Goal: Task Accomplishment & Management: Complete application form

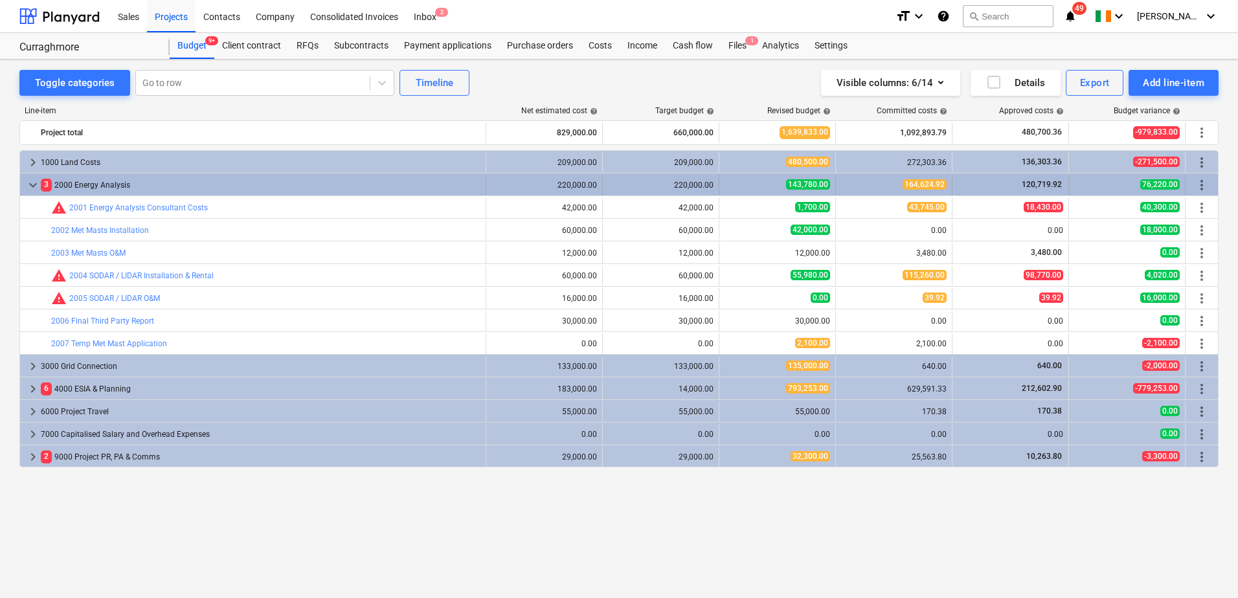
click at [36, 185] on span "keyboard_arrow_down" at bounding box center [33, 185] width 16 height 16
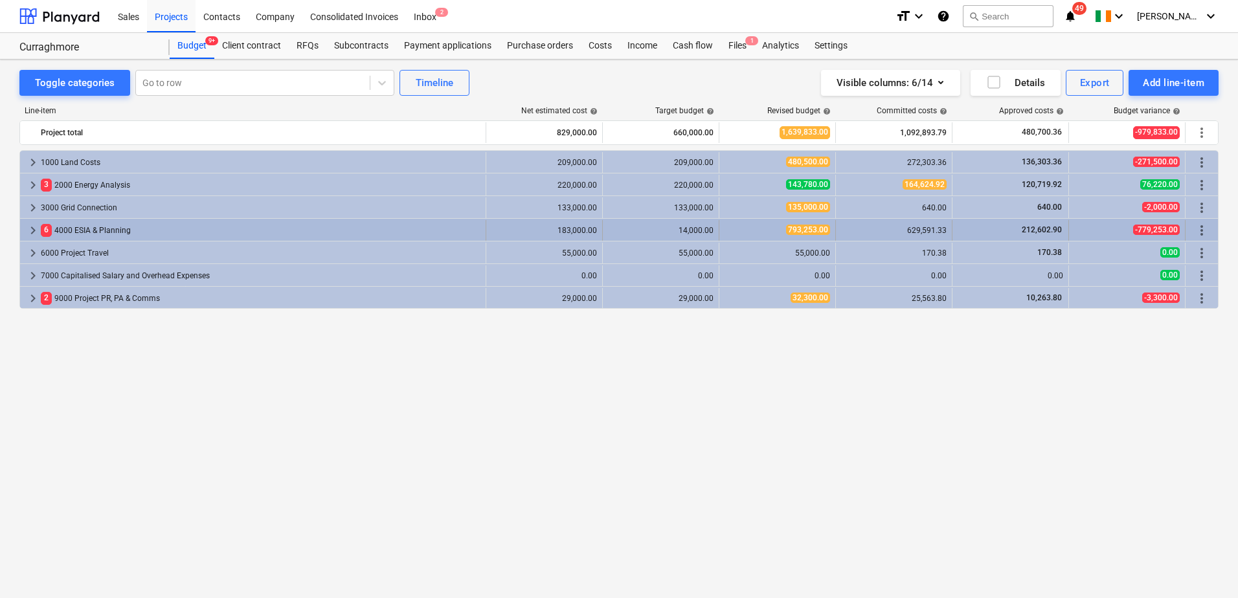
click at [30, 232] on span "keyboard_arrow_right" at bounding box center [33, 231] width 16 height 16
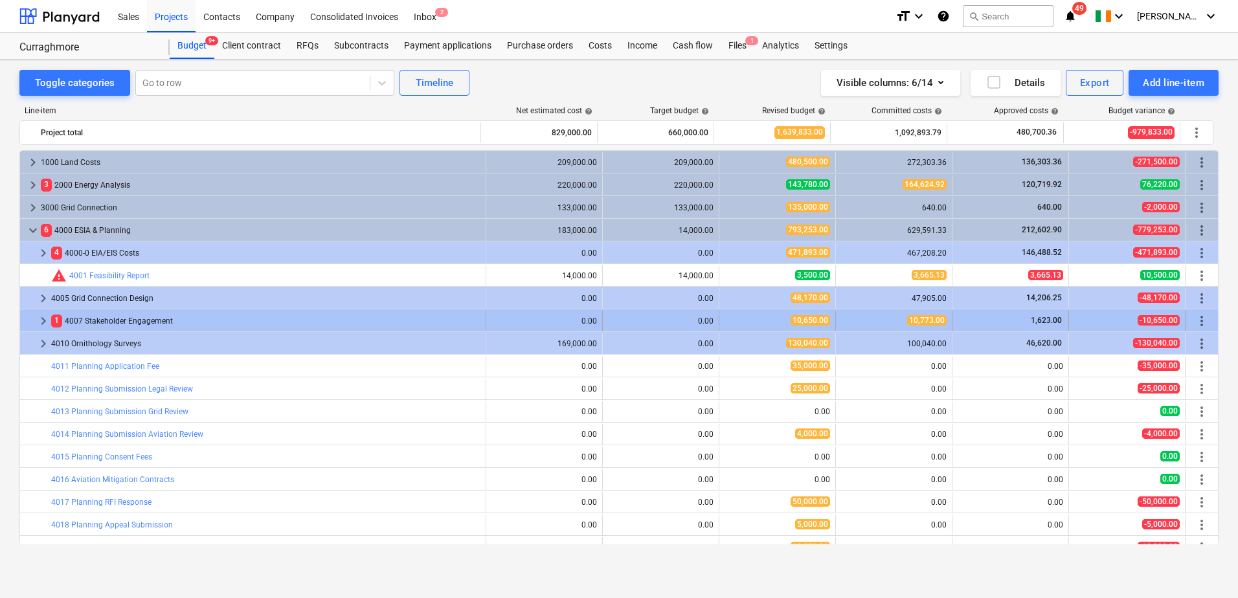
click at [42, 321] on span "keyboard_arrow_right" at bounding box center [44, 321] width 16 height 16
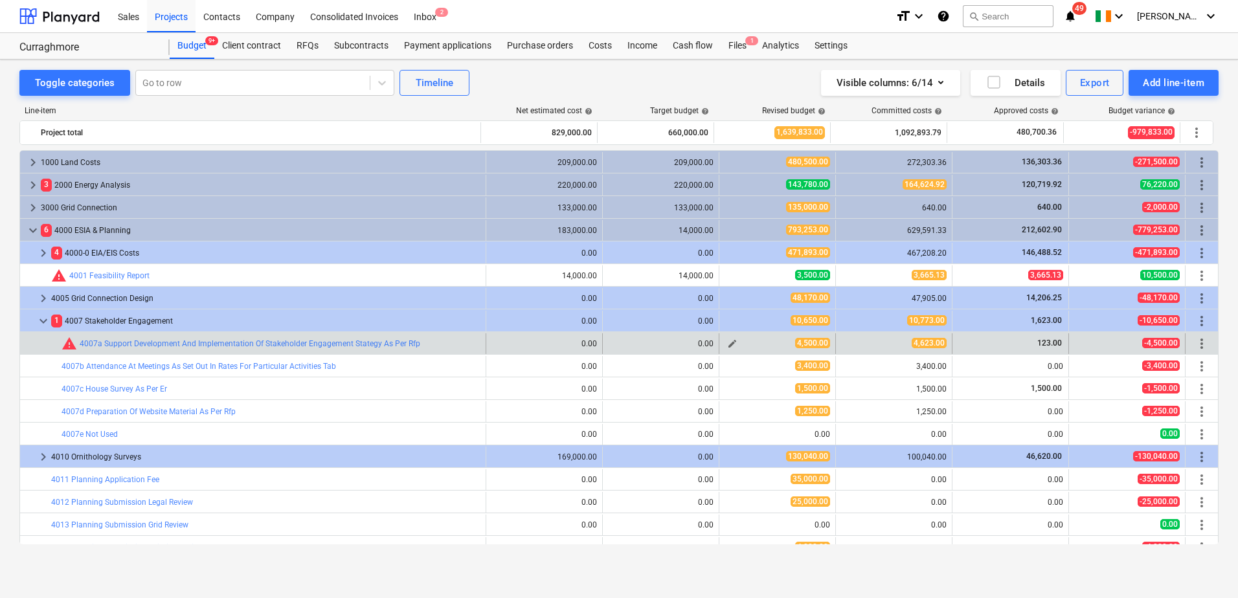
click at [727, 342] on span "edit" at bounding box center [732, 344] width 10 height 10
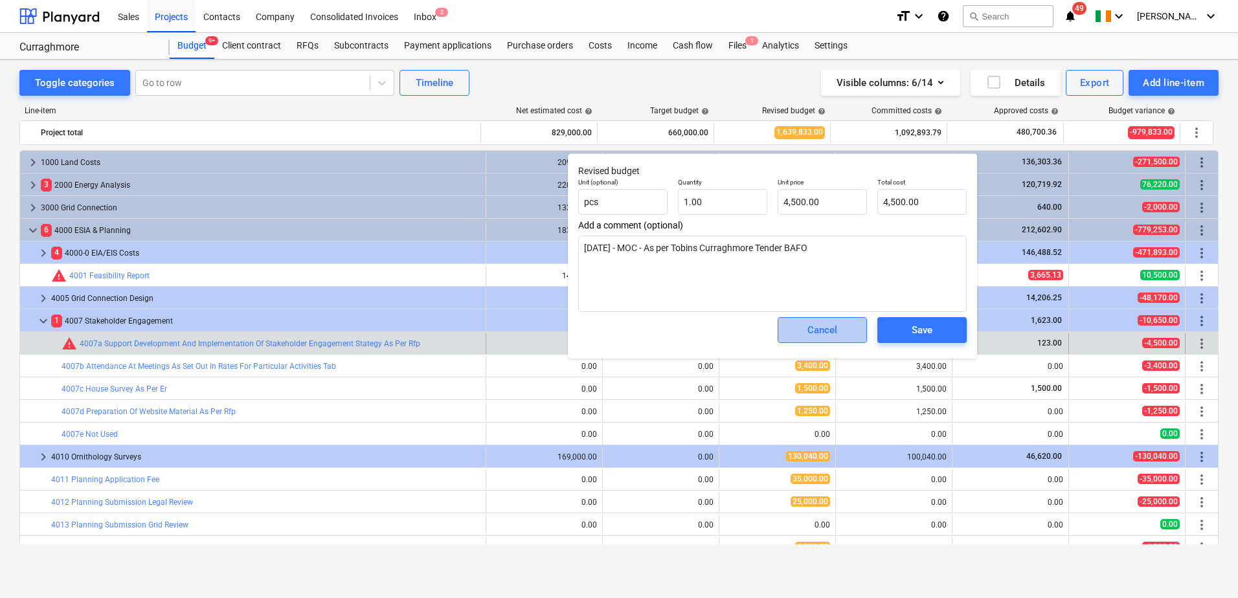
click at [800, 335] on span "Cancel" at bounding box center [822, 330] width 57 height 17
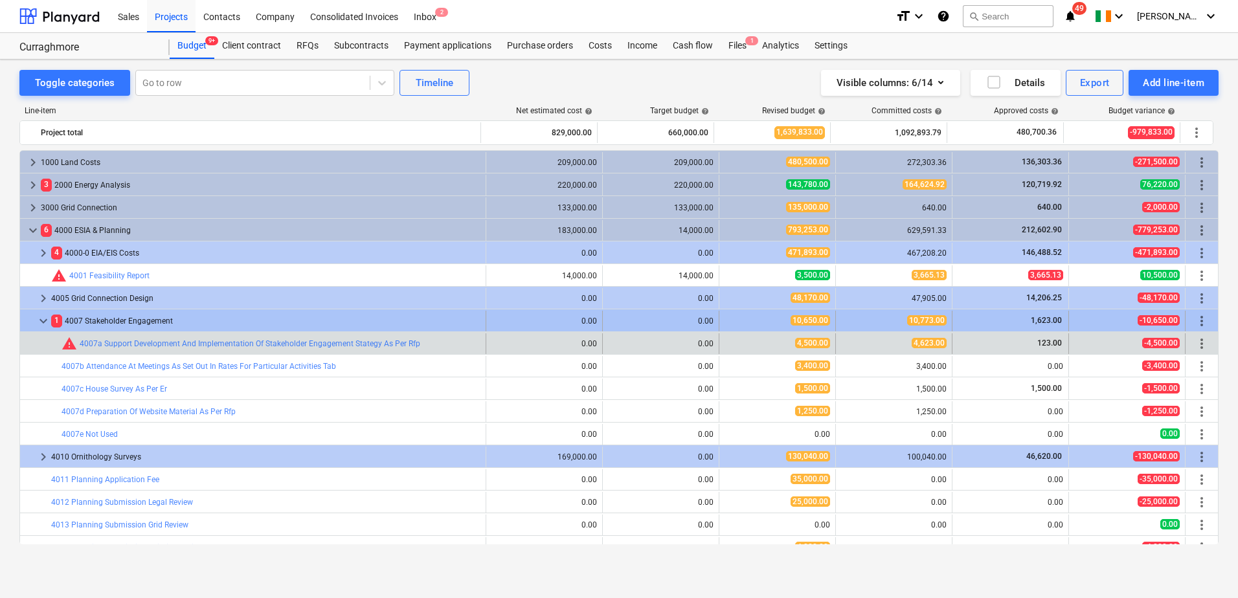
click at [43, 321] on span "keyboard_arrow_down" at bounding box center [44, 321] width 16 height 16
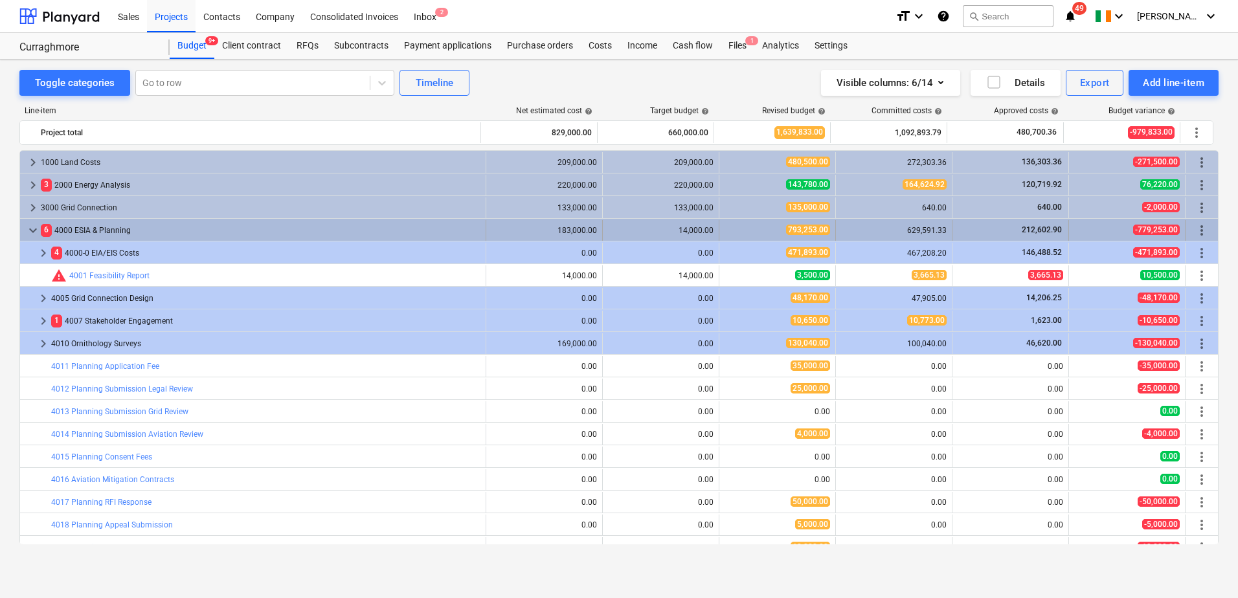
click at [34, 231] on span "keyboard_arrow_down" at bounding box center [33, 231] width 16 height 16
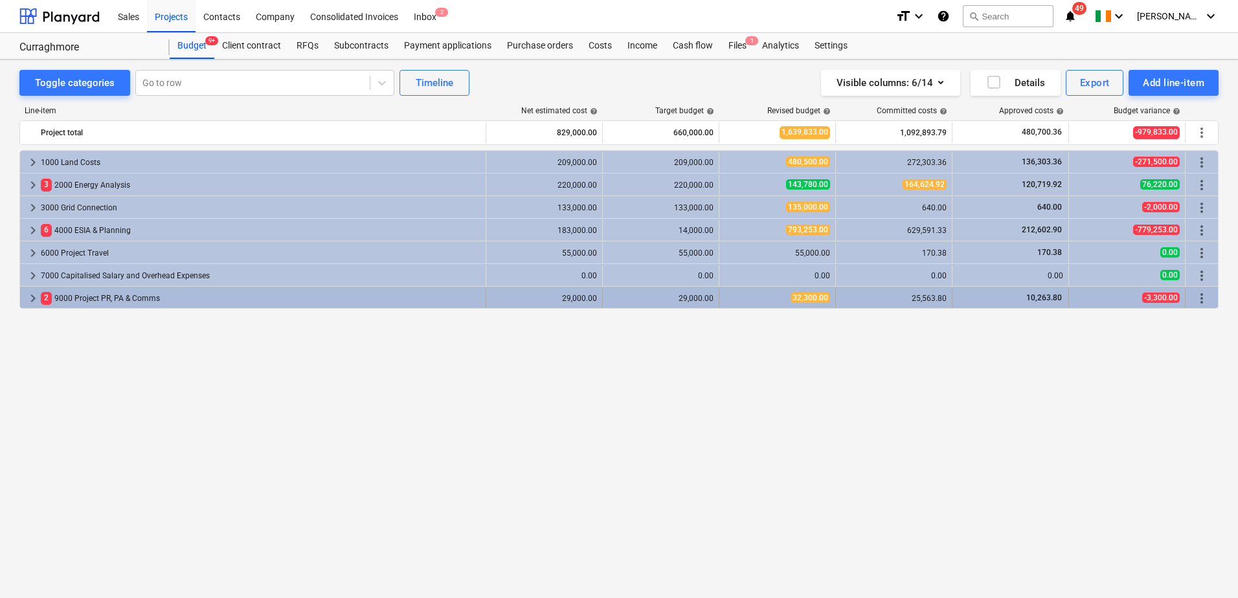
click at [31, 298] on span "keyboard_arrow_right" at bounding box center [33, 299] width 16 height 16
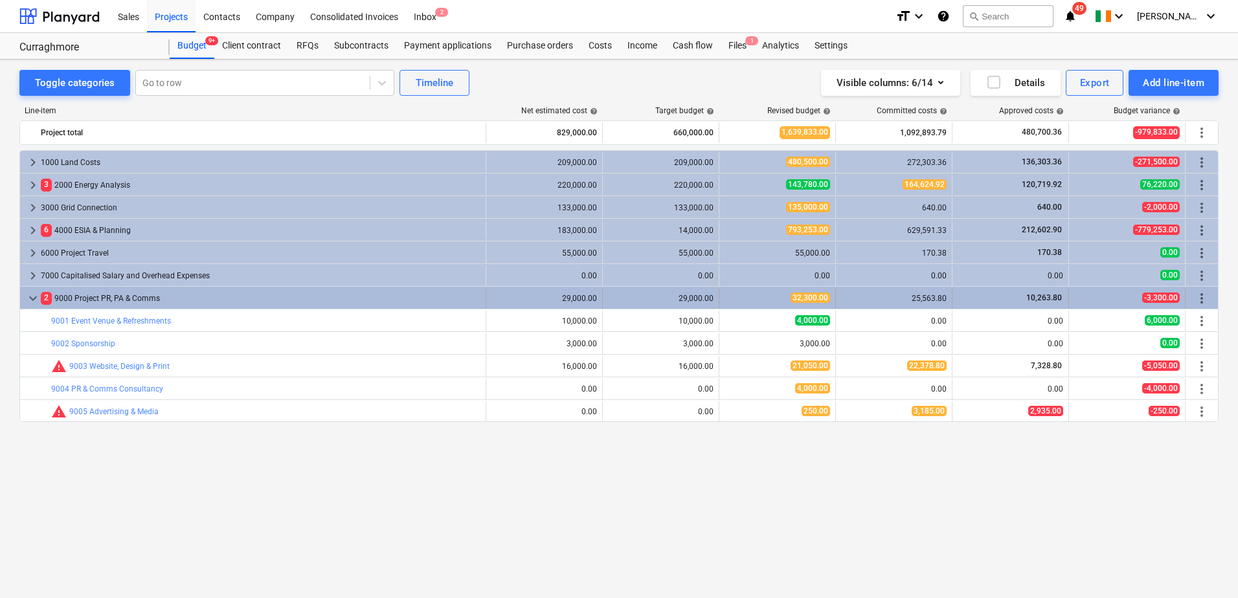
click at [30, 298] on span "keyboard_arrow_down" at bounding box center [33, 299] width 16 height 16
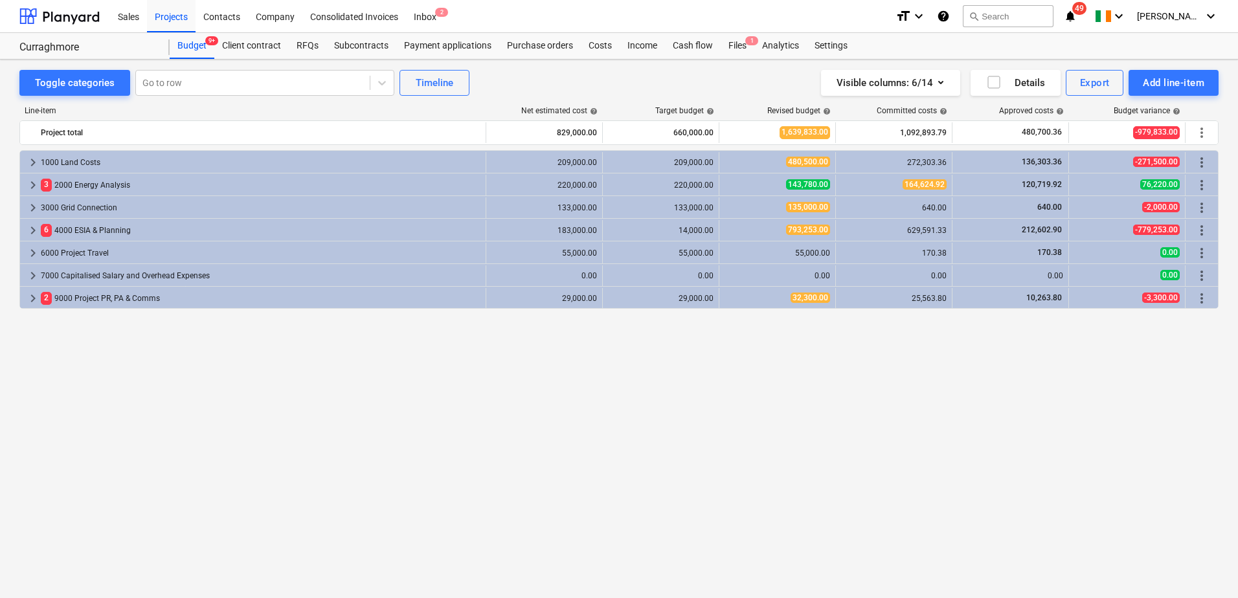
click at [51, 38] on div "Curraghmore Curraghmore" at bounding box center [94, 46] width 150 height 26
click at [51, 45] on div "Curraghmore" at bounding box center [86, 48] width 135 height 14
click at [193, 45] on div "Budget 9+" at bounding box center [192, 46] width 45 height 26
click at [361, 48] on div "Subcontracts" at bounding box center [361, 46] width 70 height 26
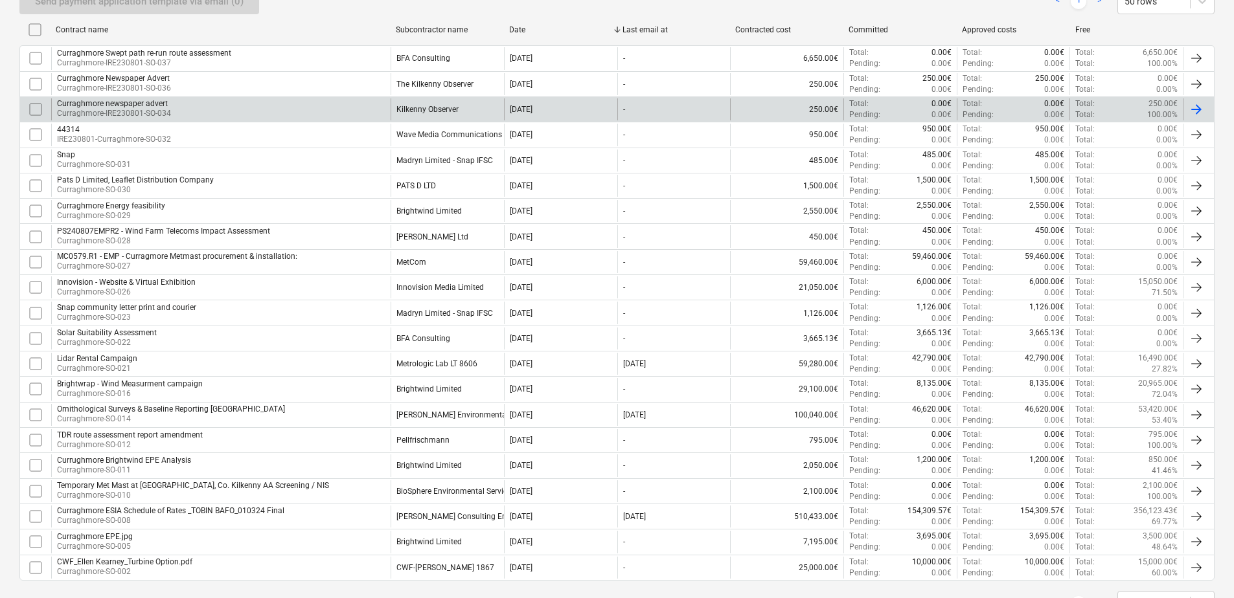
scroll to position [314, 0]
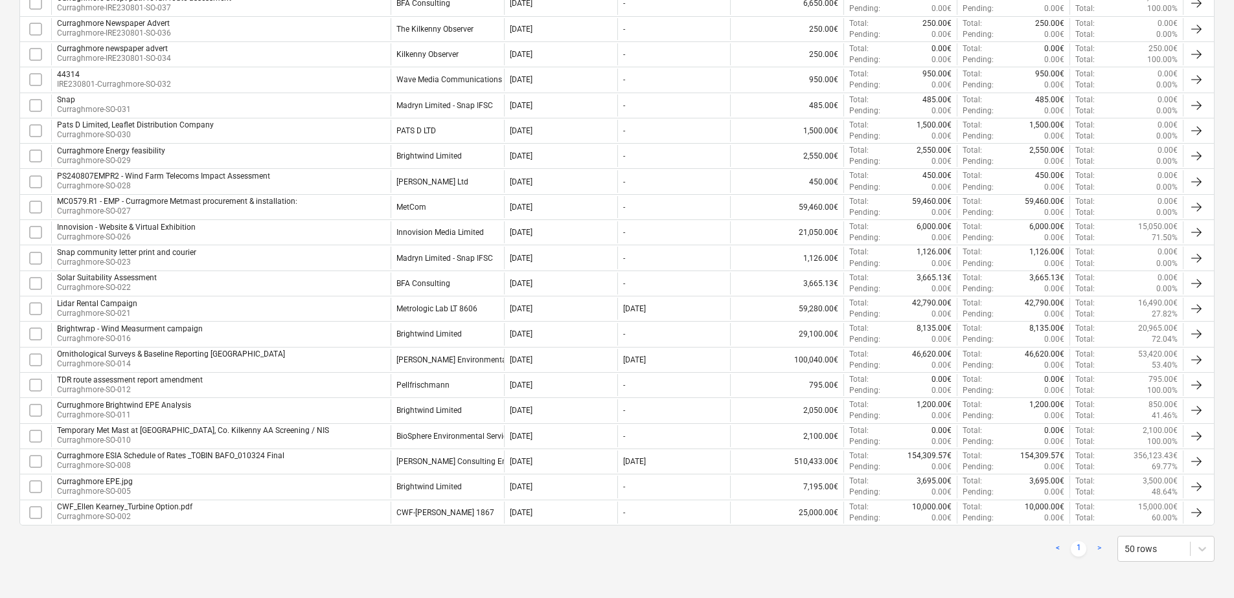
click at [1197, 437] on div at bounding box center [1196, 437] width 16 height 16
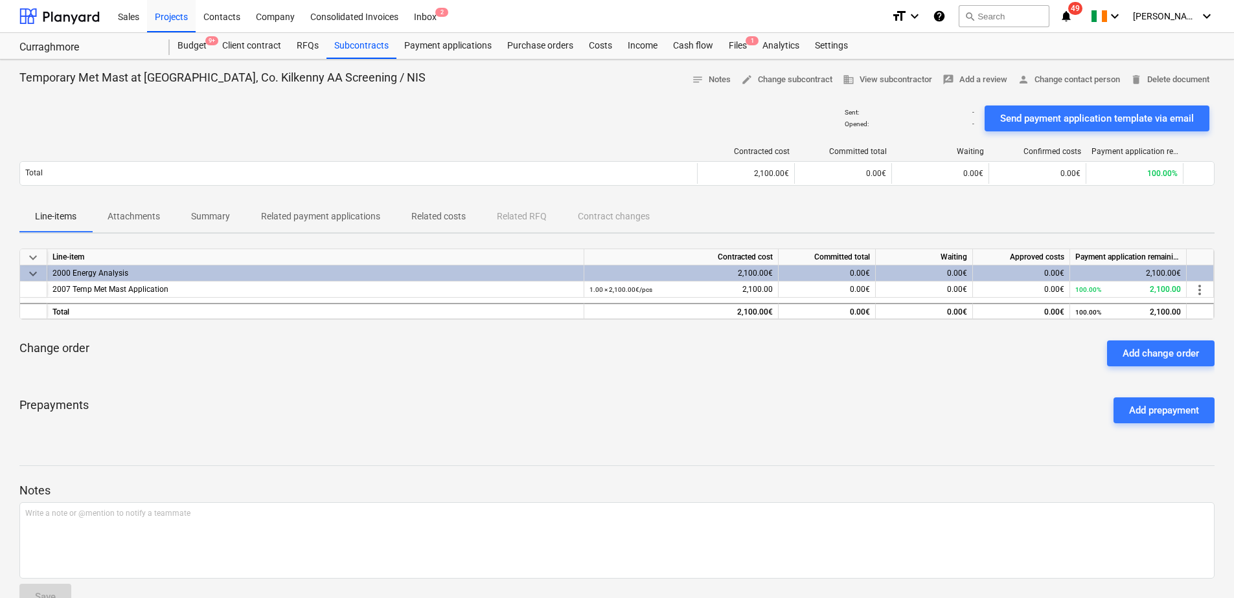
click at [213, 214] on p "Summary" at bounding box center [210, 217] width 39 height 14
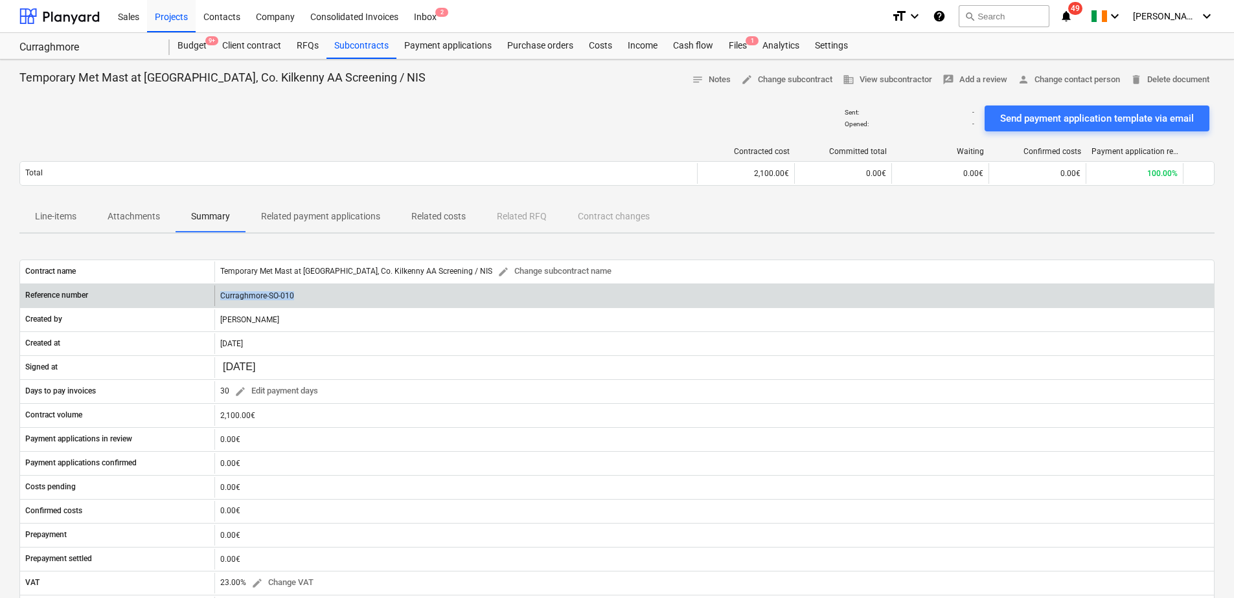
drag, startPoint x: 293, startPoint y: 295, endPoint x: 218, endPoint y: 297, distance: 75.2
click at [218, 297] on div "Curraghmore-SO-010" at bounding box center [713, 296] width 999 height 21
drag, startPoint x: 218, startPoint y: 297, endPoint x: 228, endPoint y: 297, distance: 10.4
copy div "Curraghmore-SO-010"
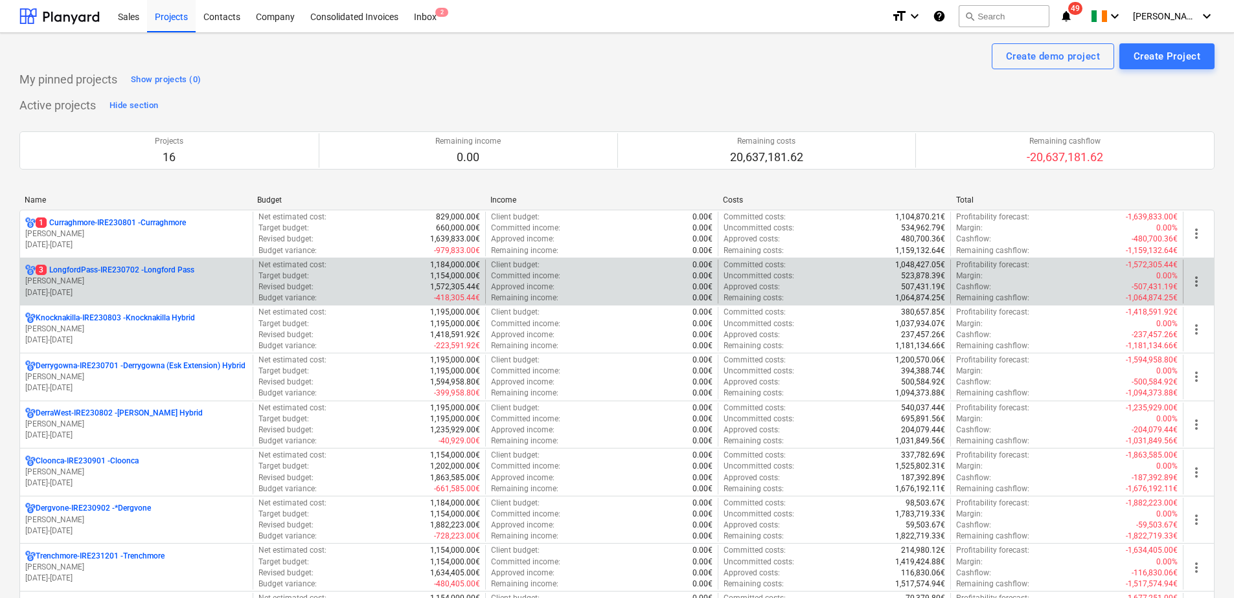
click at [110, 273] on p "3 LongfordPass-IRE230702 - [GEOGRAPHIC_DATA]" at bounding box center [115, 270] width 159 height 11
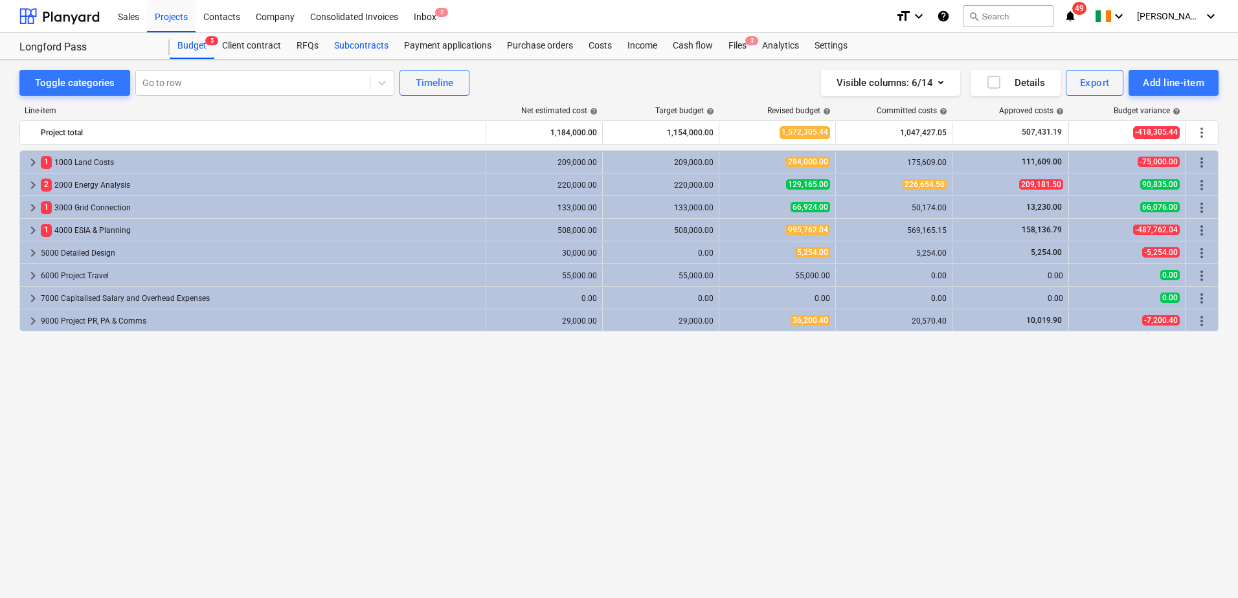
click at [359, 41] on div "Subcontracts" at bounding box center [361, 46] width 70 height 26
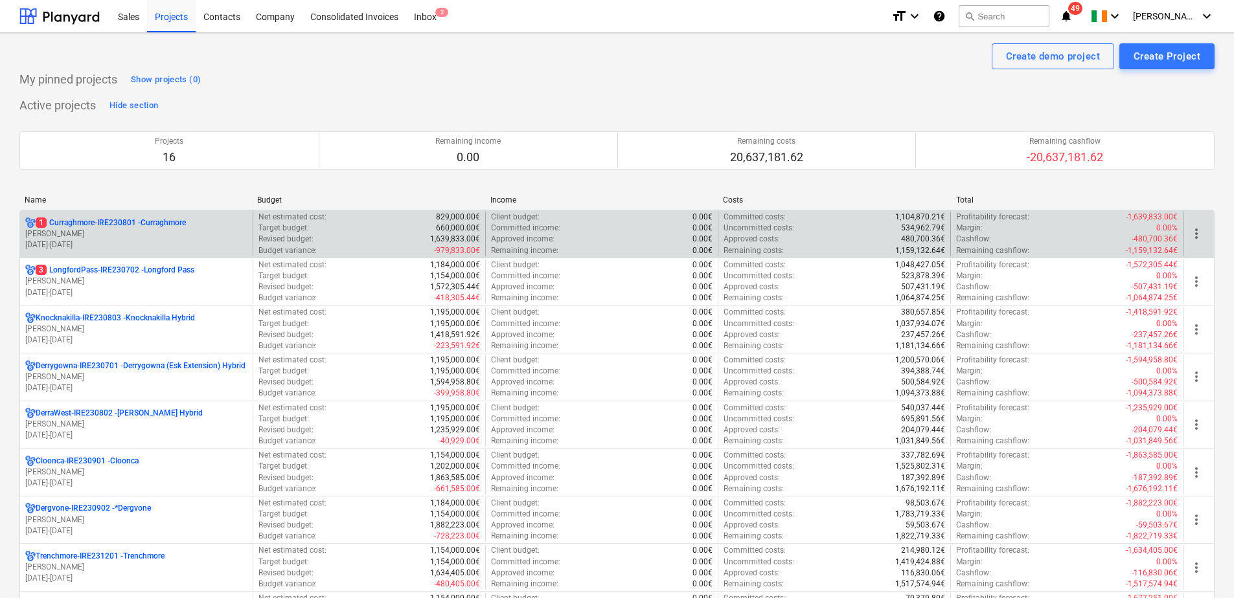
click at [123, 222] on p "1 Curraghmore-IRE230801 - [GEOGRAPHIC_DATA]" at bounding box center [111, 223] width 150 height 11
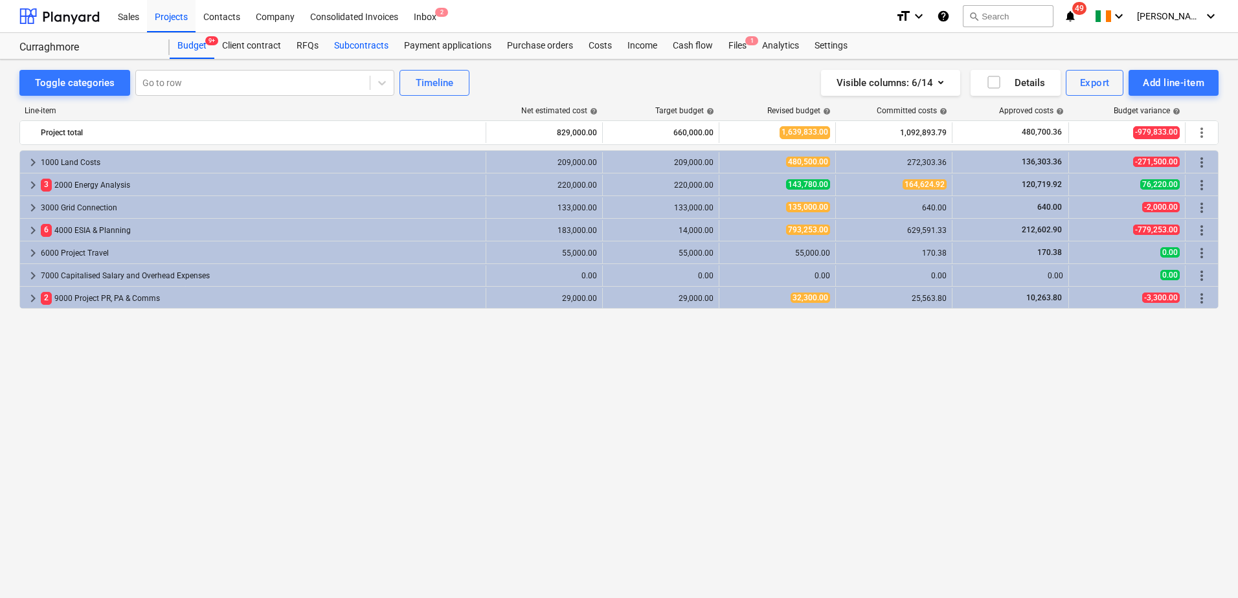
click at [358, 49] on div "Subcontracts" at bounding box center [361, 46] width 70 height 26
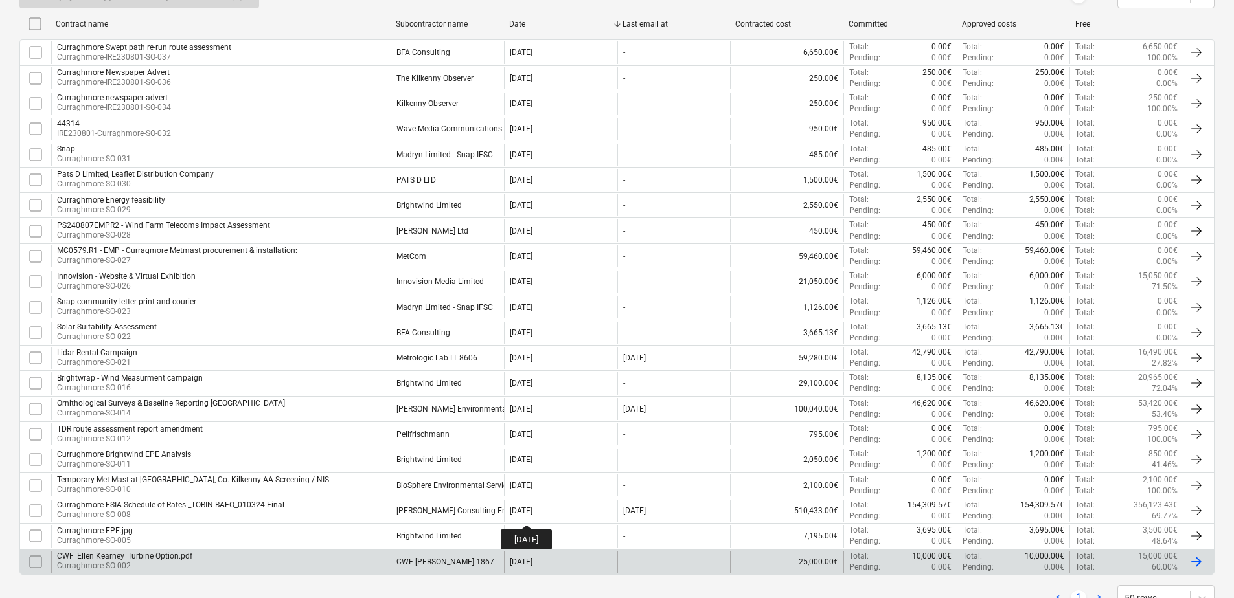
scroll to position [314, 0]
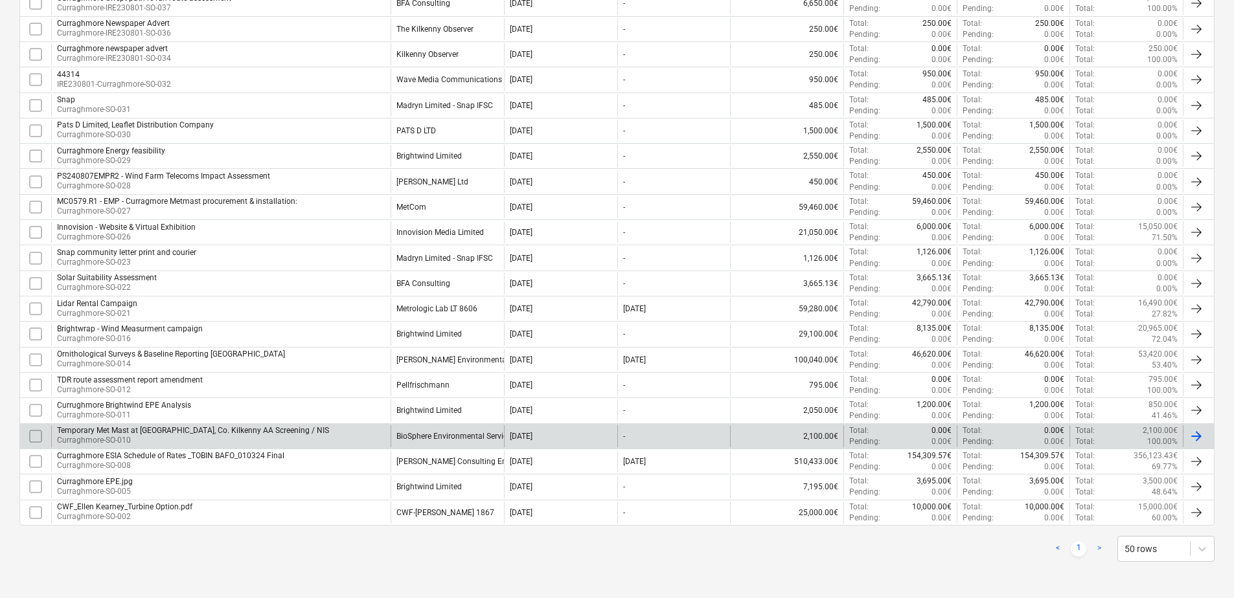
click at [458, 433] on div "BioSphere Environmental Services" at bounding box center [455, 436] width 119 height 9
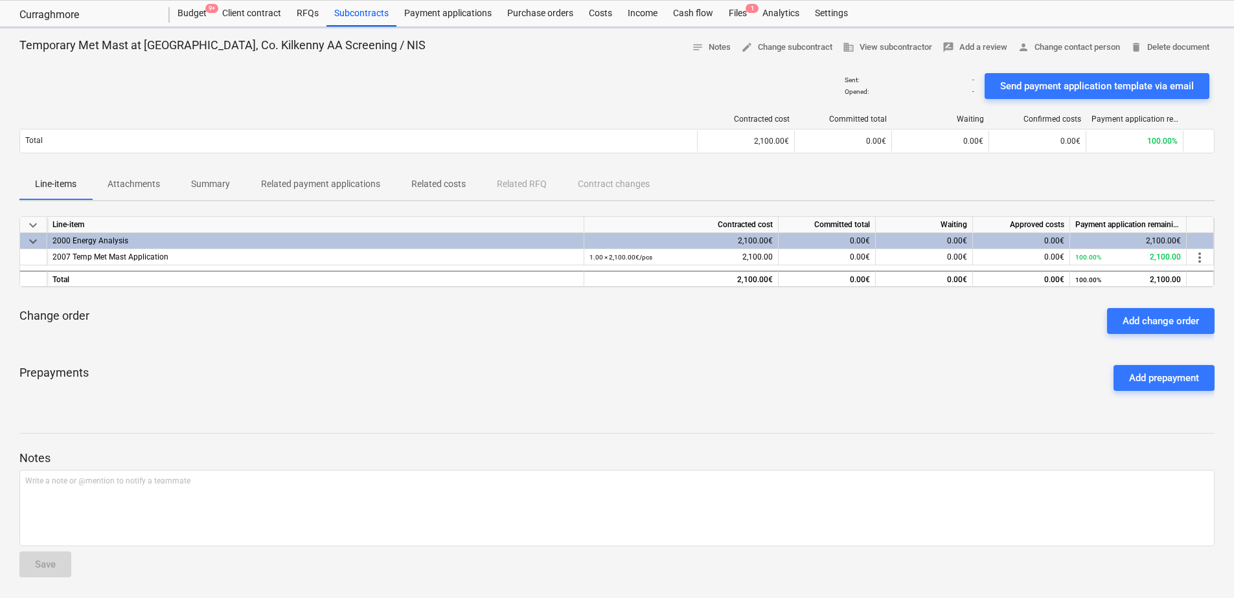
scroll to position [32, 0]
click at [882, 49] on span "business View subcontractor" at bounding box center [887, 47] width 89 height 15
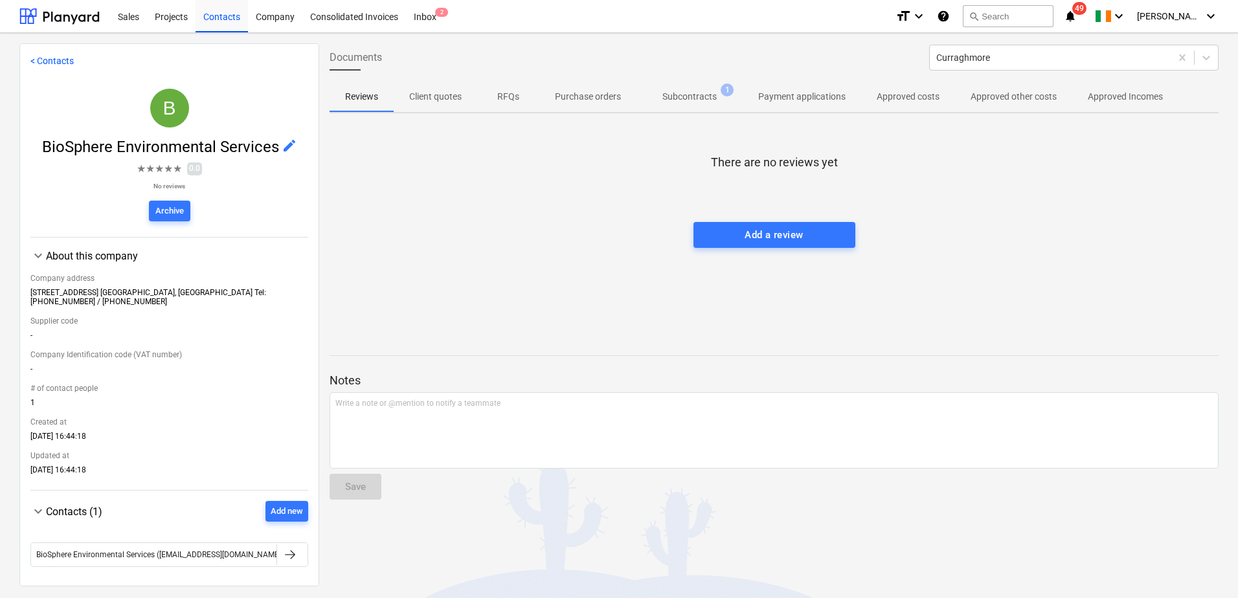
click at [692, 93] on p "Subcontracts" at bounding box center [690, 97] width 54 height 14
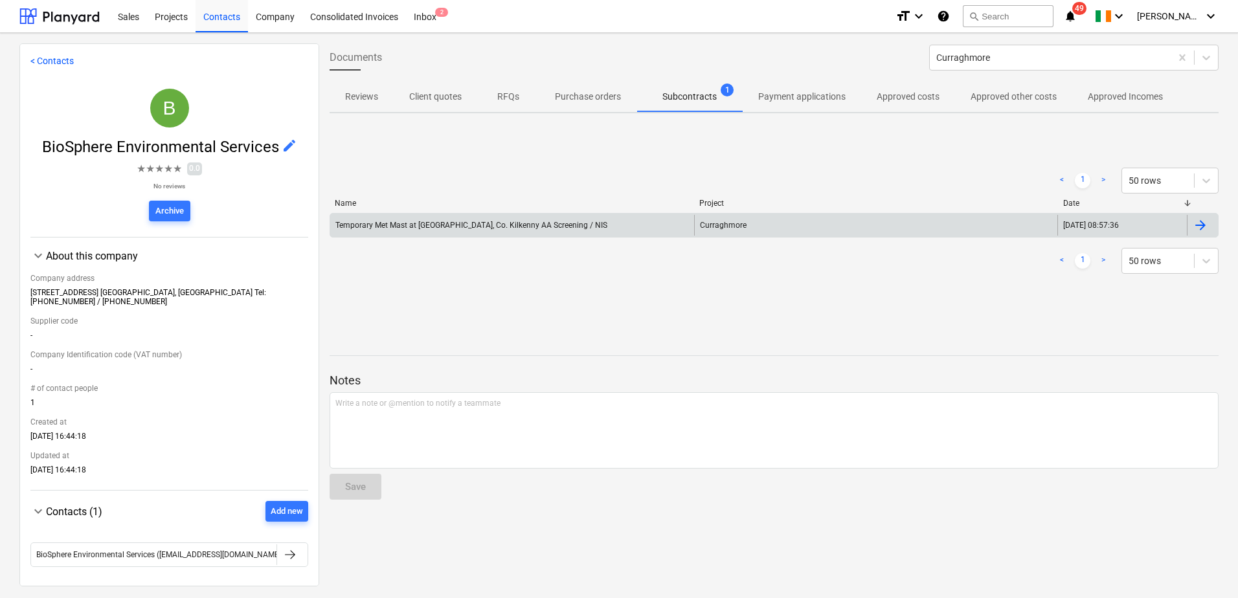
click at [1193, 229] on div at bounding box center [1201, 226] width 16 height 16
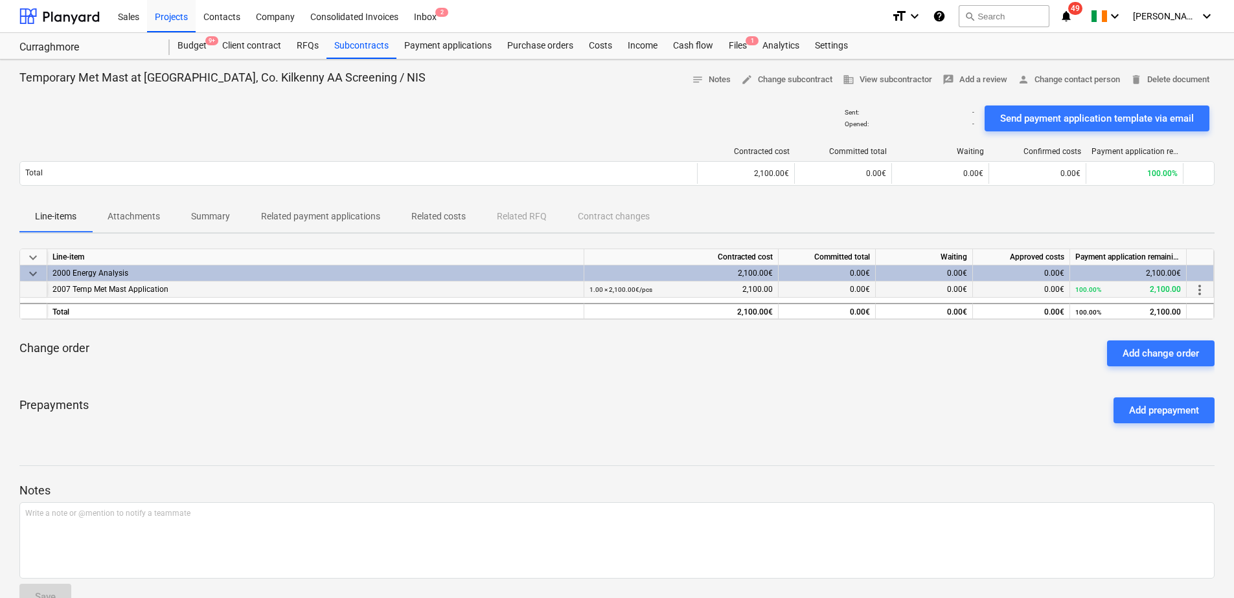
click at [1197, 287] on span "more_vert" at bounding box center [1200, 290] width 16 height 16
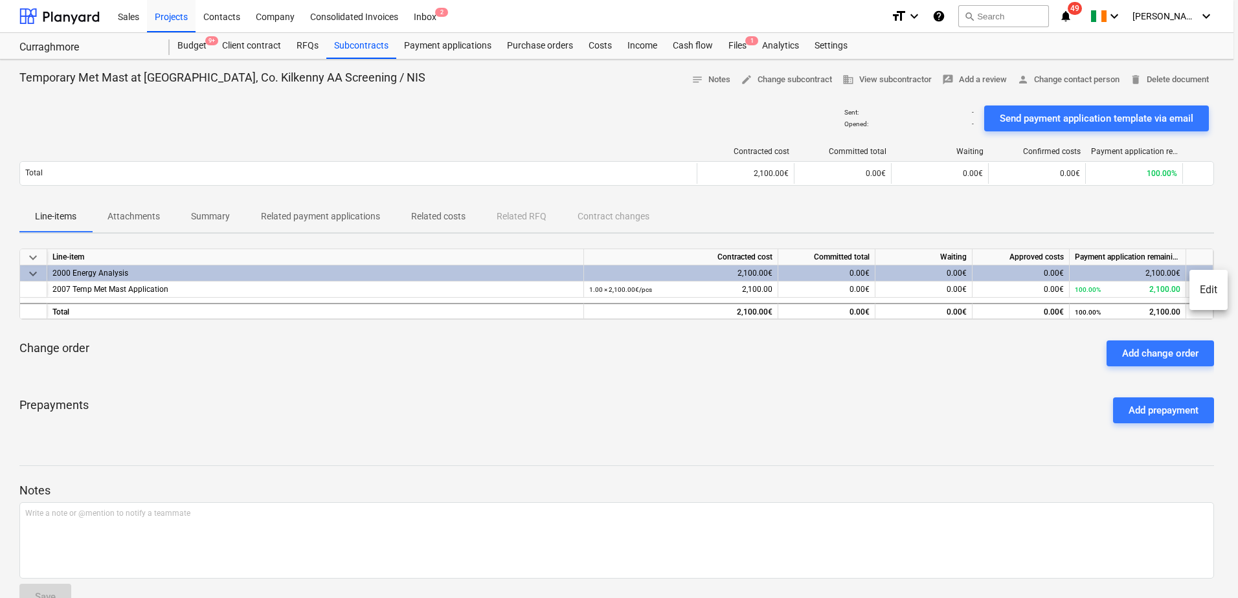
click at [902, 427] on div at bounding box center [619, 299] width 1238 height 598
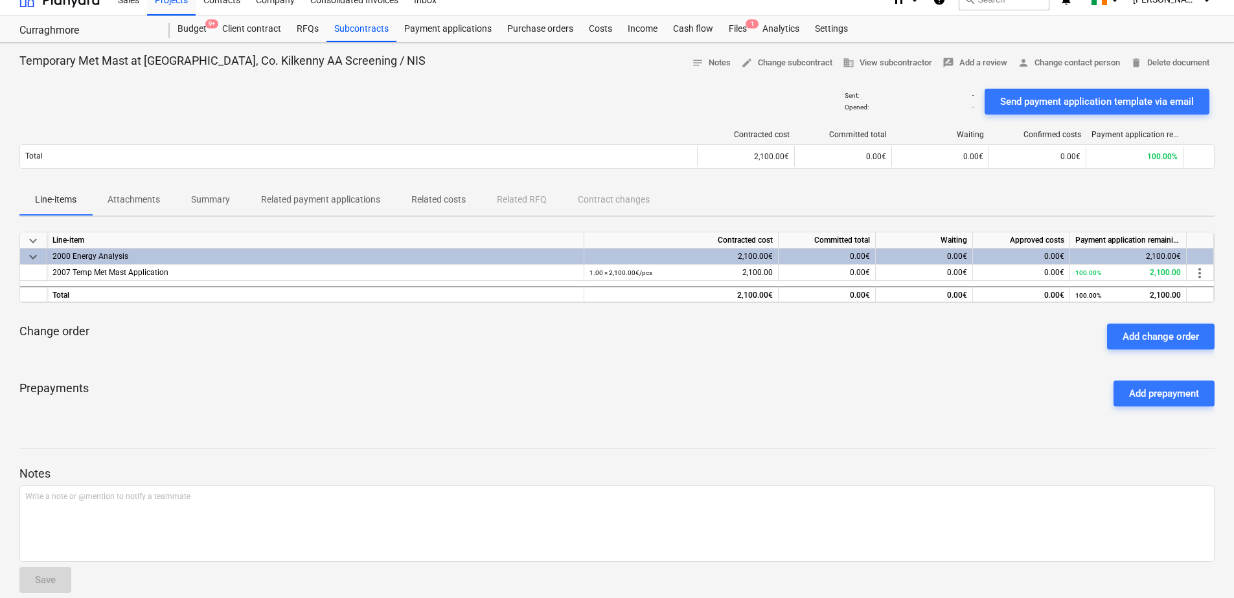
scroll to position [32, 0]
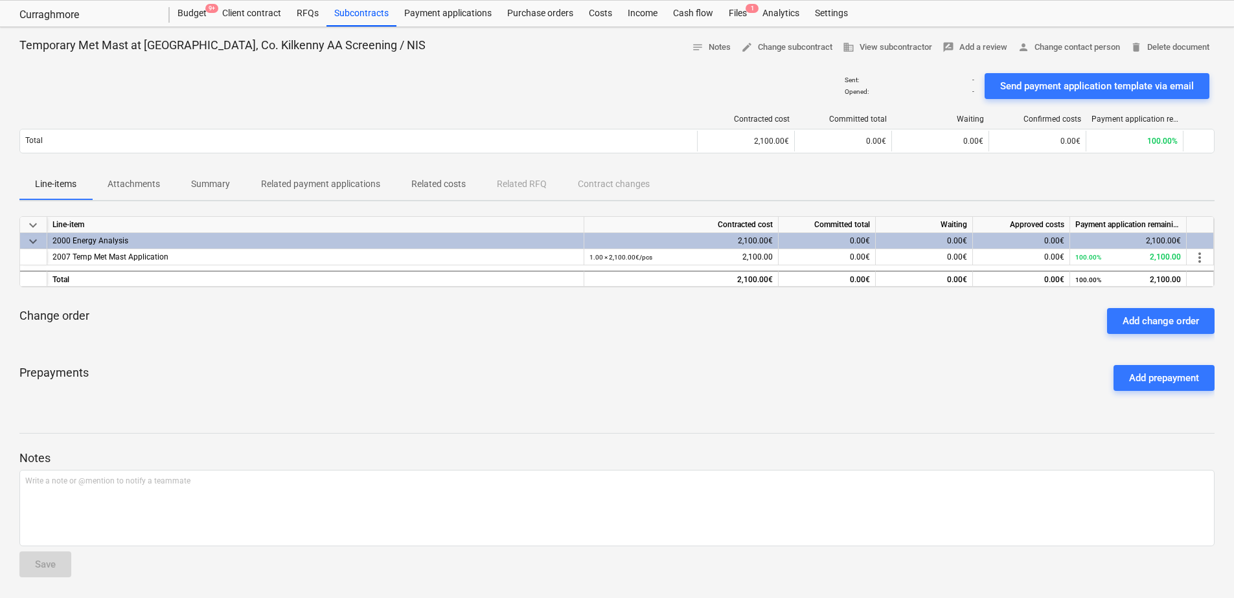
click at [879, 459] on p "Notes" at bounding box center [616, 459] width 1195 height 16
click at [805, 434] on div "Notes Write a note or @mention to notify a teammate ﻿ Save" at bounding box center [616, 502] width 1195 height 172
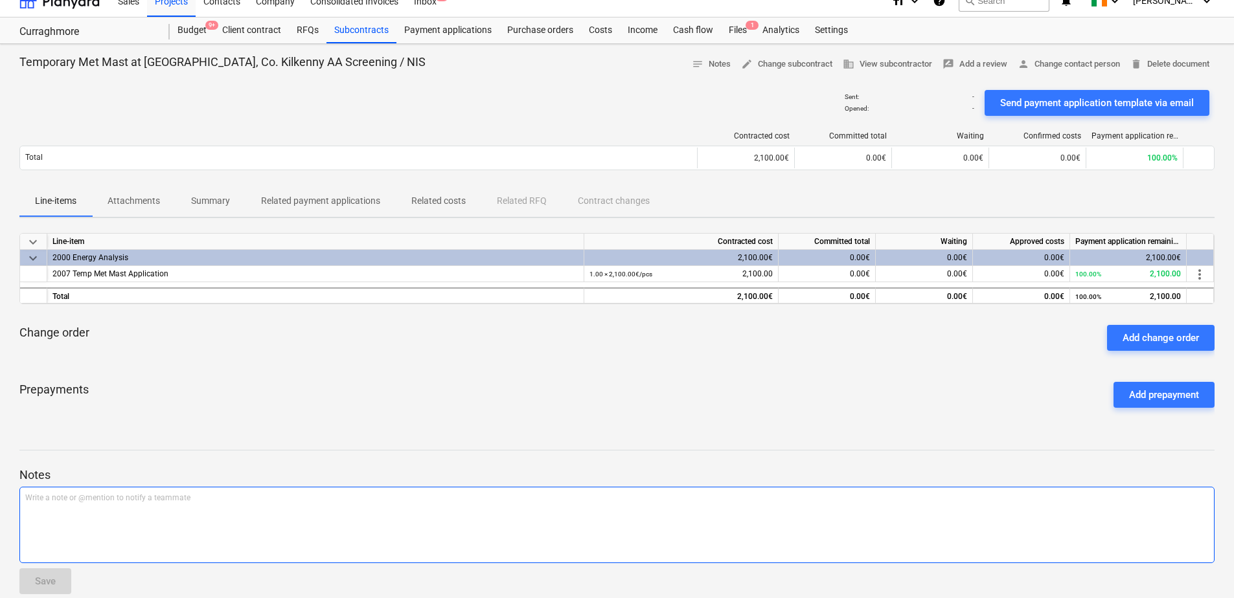
scroll to position [0, 0]
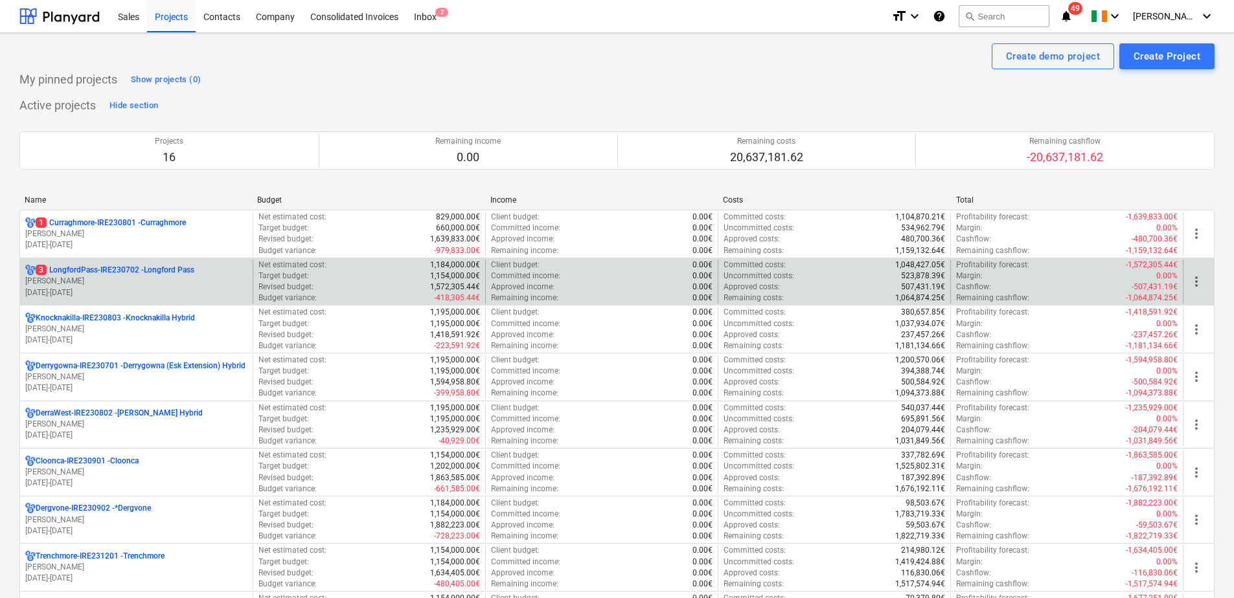
click at [111, 278] on p "[PERSON_NAME]" at bounding box center [136, 281] width 222 height 11
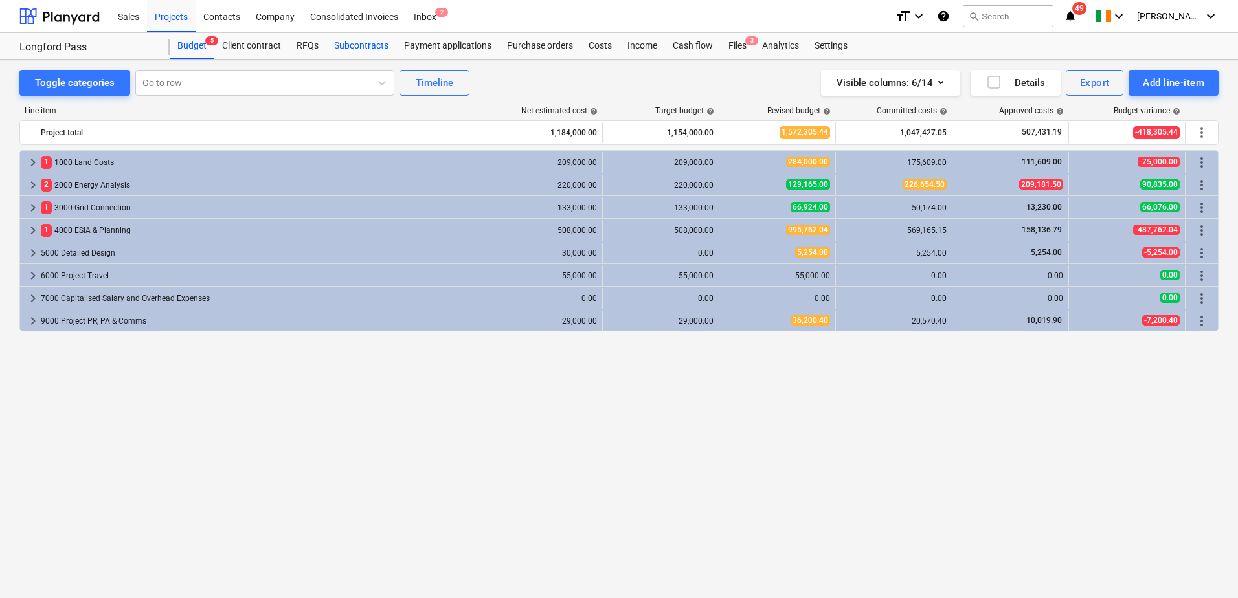
click at [367, 48] on div "Subcontracts" at bounding box center [361, 46] width 70 height 26
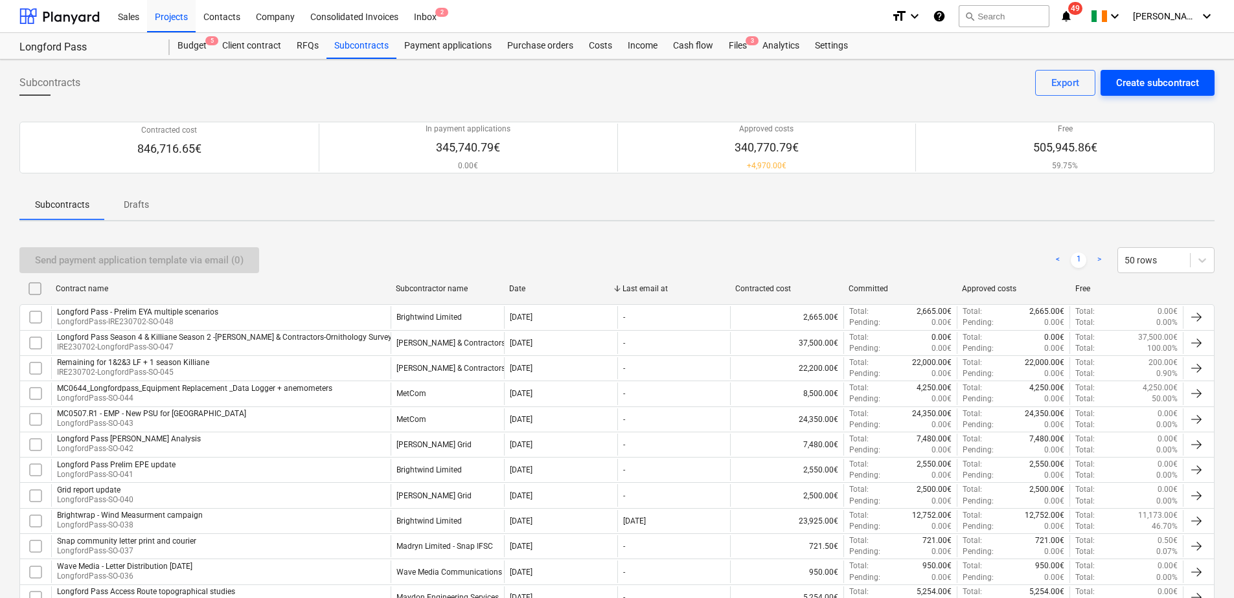
click at [1120, 87] on div "Create subcontract" at bounding box center [1157, 82] width 83 height 17
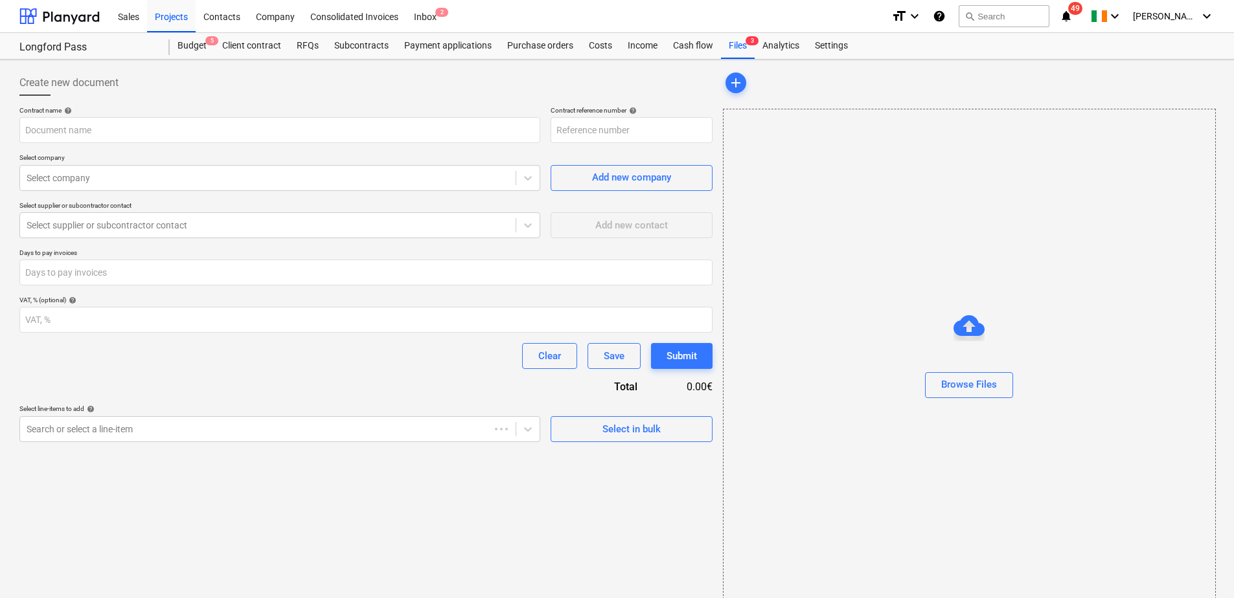
type input "LongfordPass-IRE230702-SO-049"
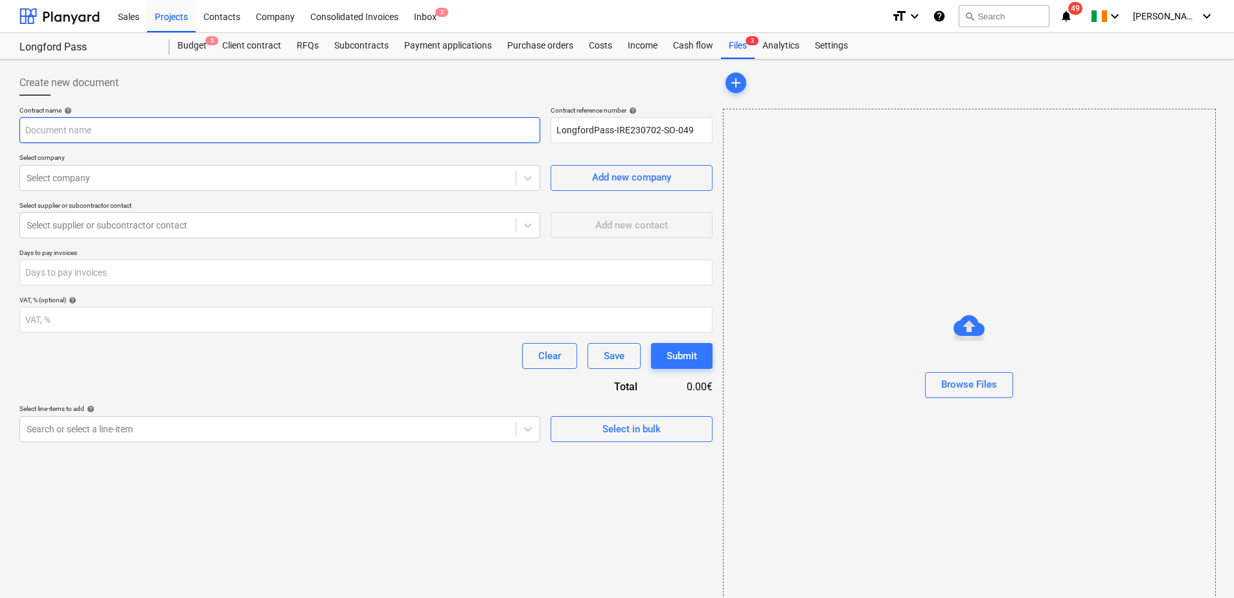
click at [338, 131] on input "text" at bounding box center [279, 130] width 521 height 26
type input "Temporary Metmast Application - AA report"
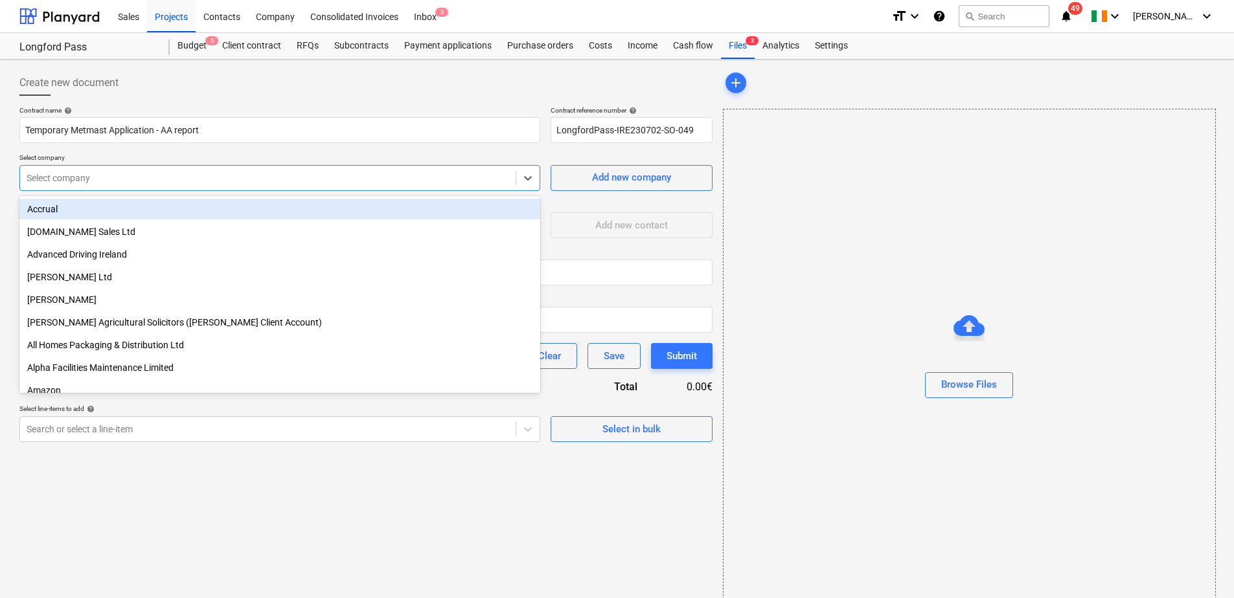
click at [328, 181] on div at bounding box center [268, 178] width 482 height 13
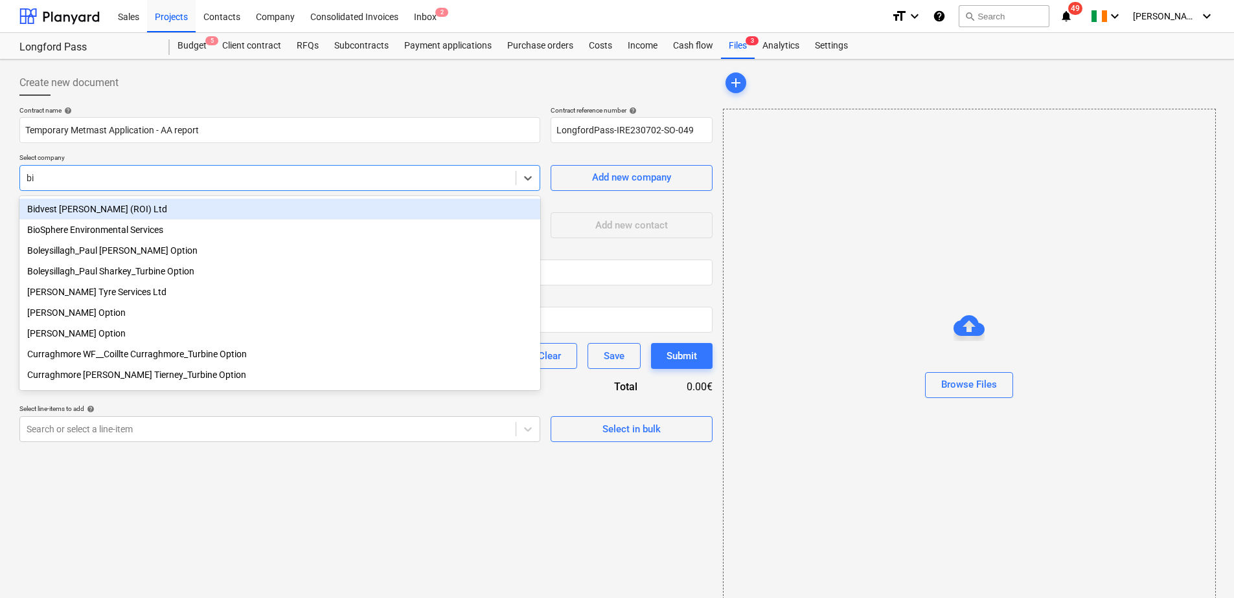
type input "bio"
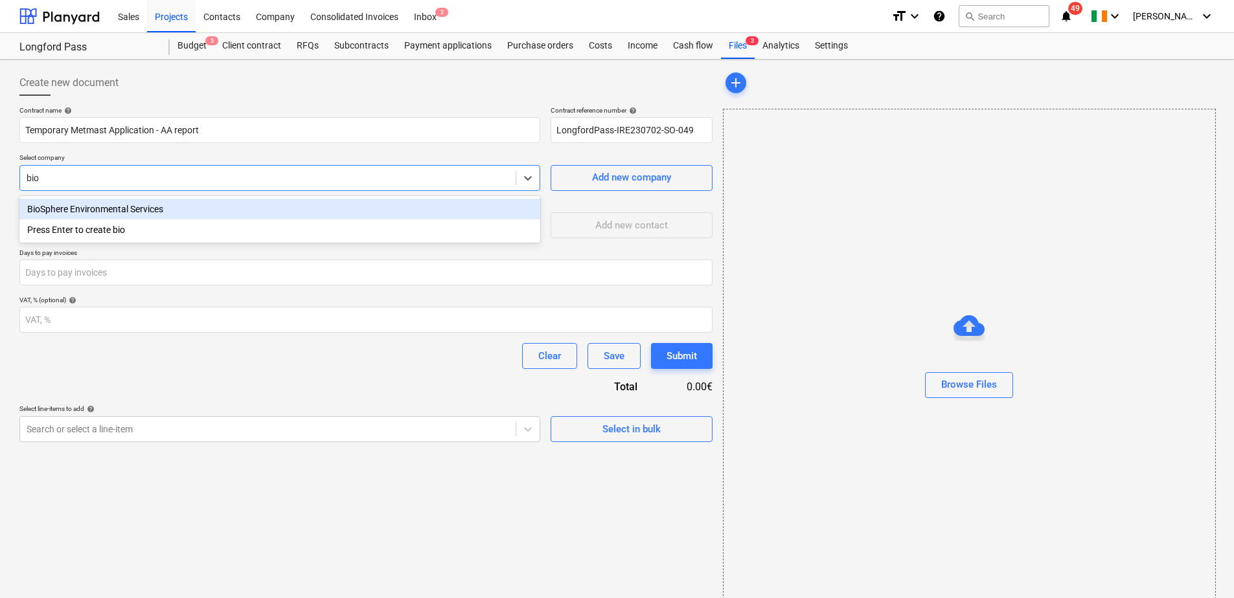
click at [242, 212] on div "BioSphere Environmental Services" at bounding box center [279, 209] width 521 height 21
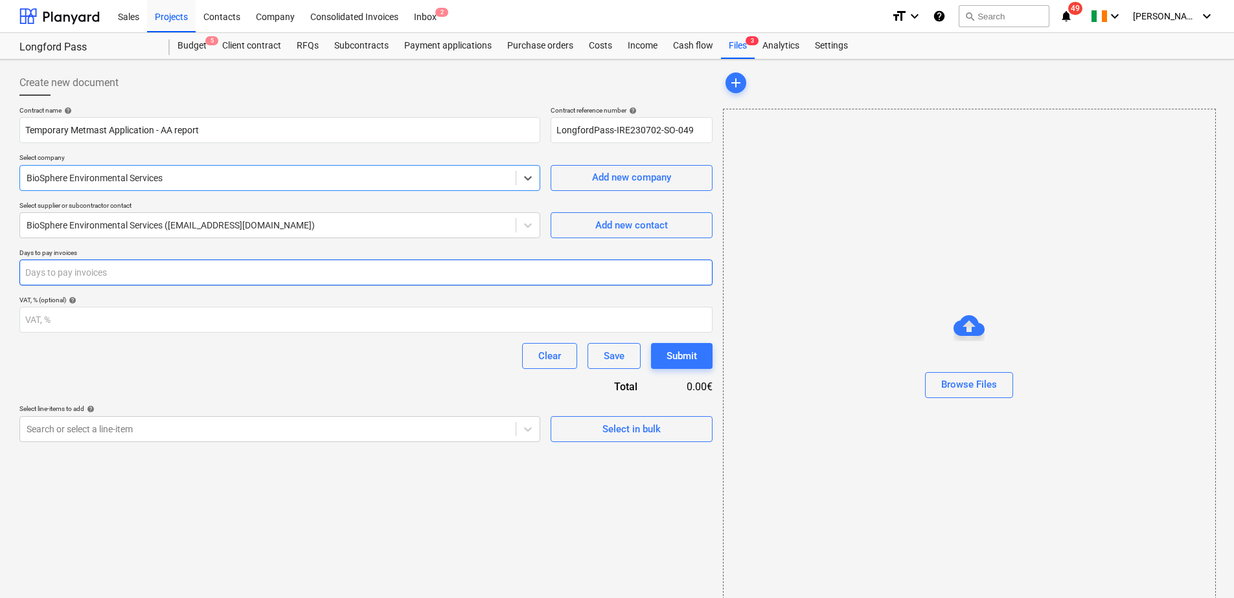
click at [240, 273] on input "number" at bounding box center [365, 273] width 693 height 26
type input "30"
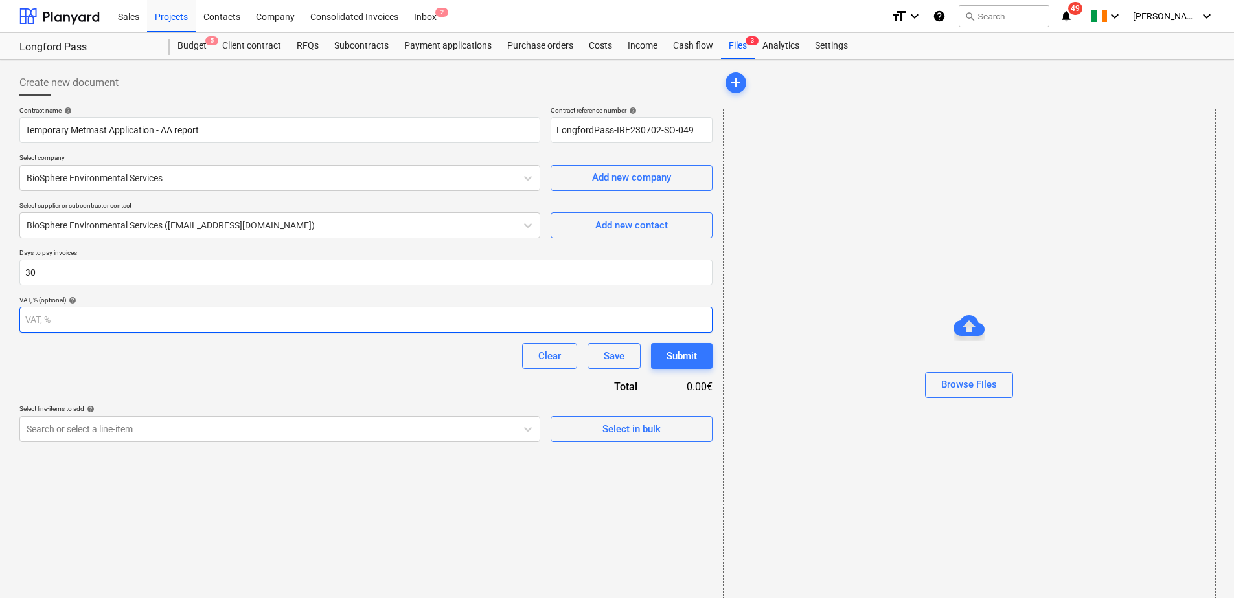
click at [219, 312] on input "number" at bounding box center [365, 320] width 693 height 26
type input "23"
click at [438, 385] on div "Contract name help Temporary Metmast Application - AA report Contract reference…" at bounding box center [365, 274] width 693 height 336
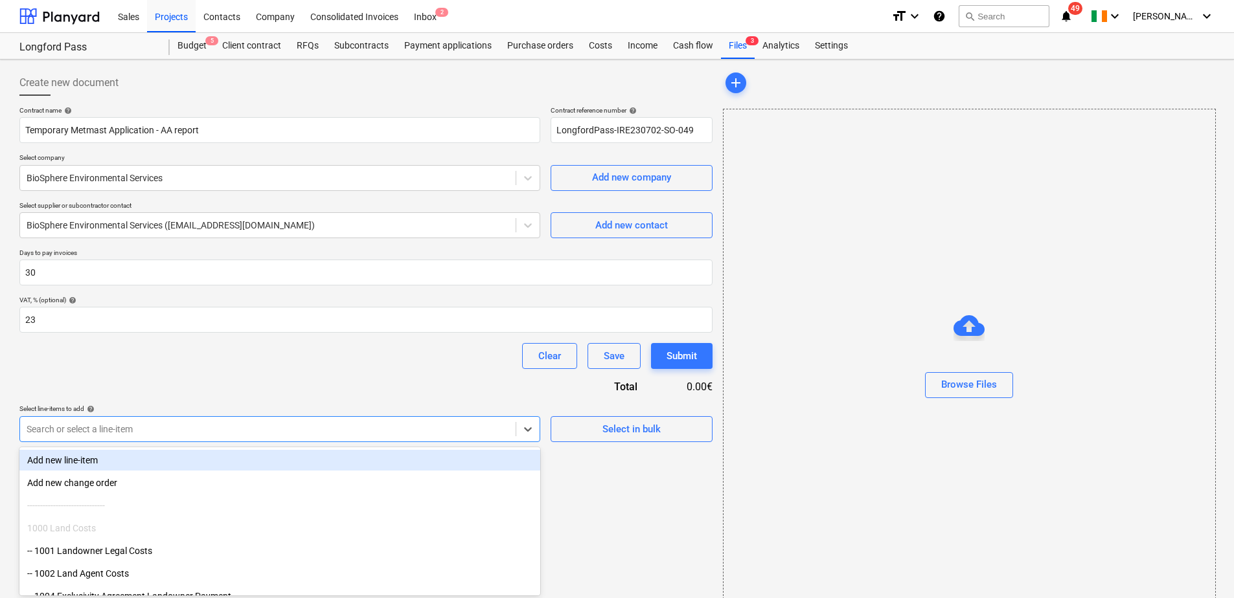
scroll to position [21, 0]
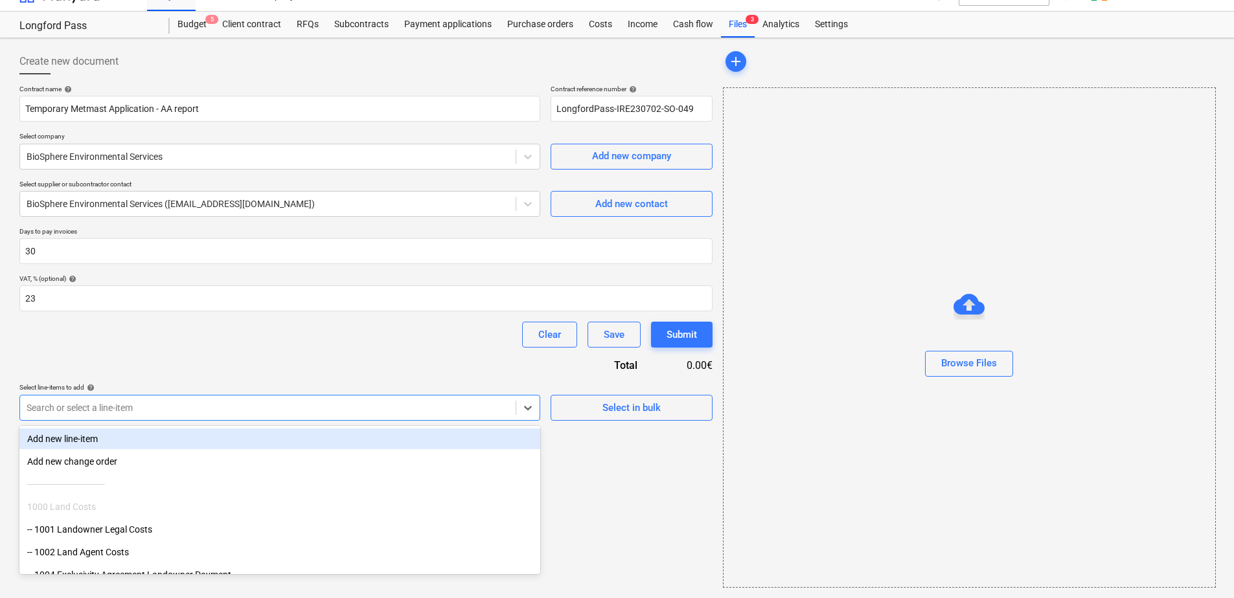
click at [402, 433] on body "Sales Projects Contacts Company Consolidated Invoices Inbox 2 format_size keybo…" at bounding box center [617, 278] width 1234 height 598
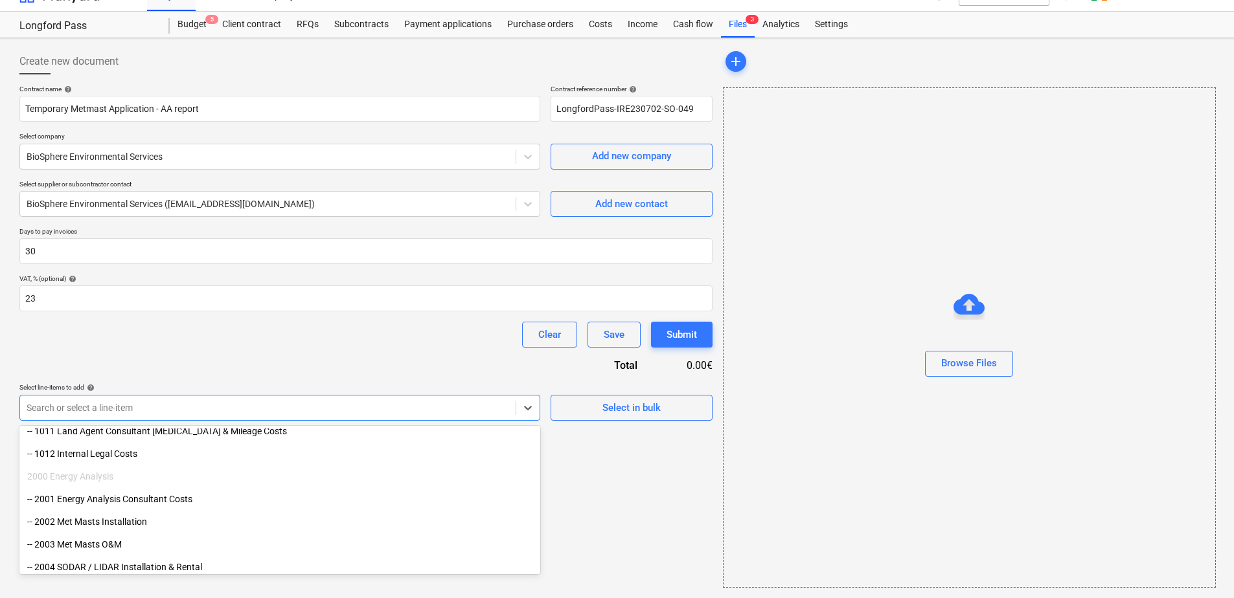
scroll to position [324, 0]
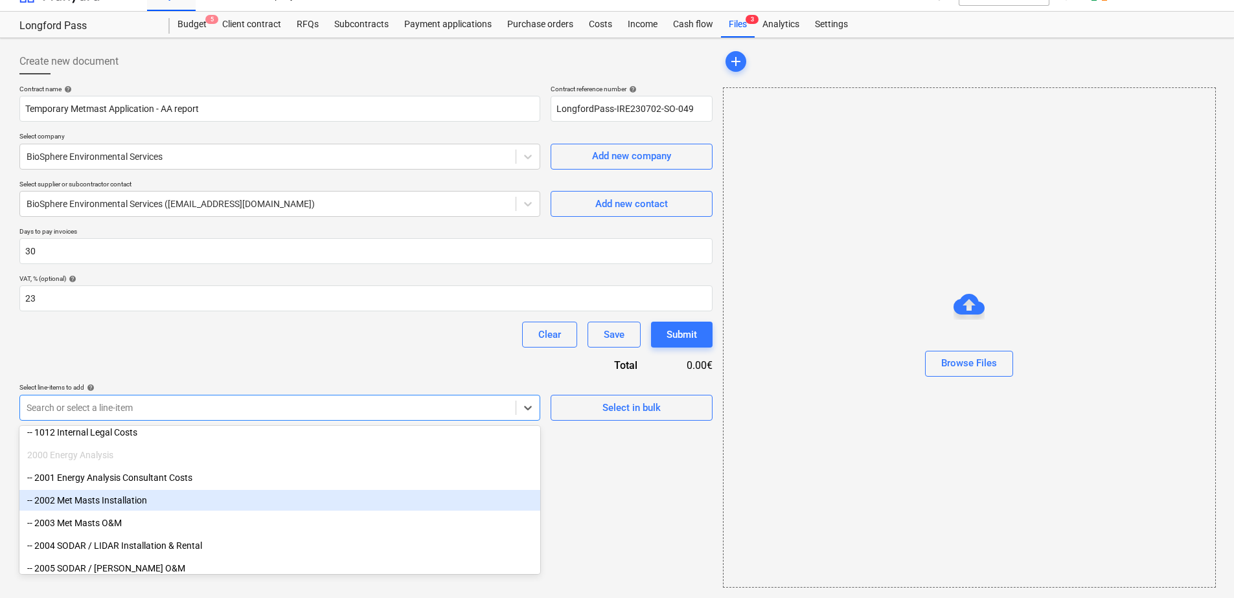
click at [264, 499] on div "-- 2002 Met Masts Installation" at bounding box center [279, 500] width 521 height 21
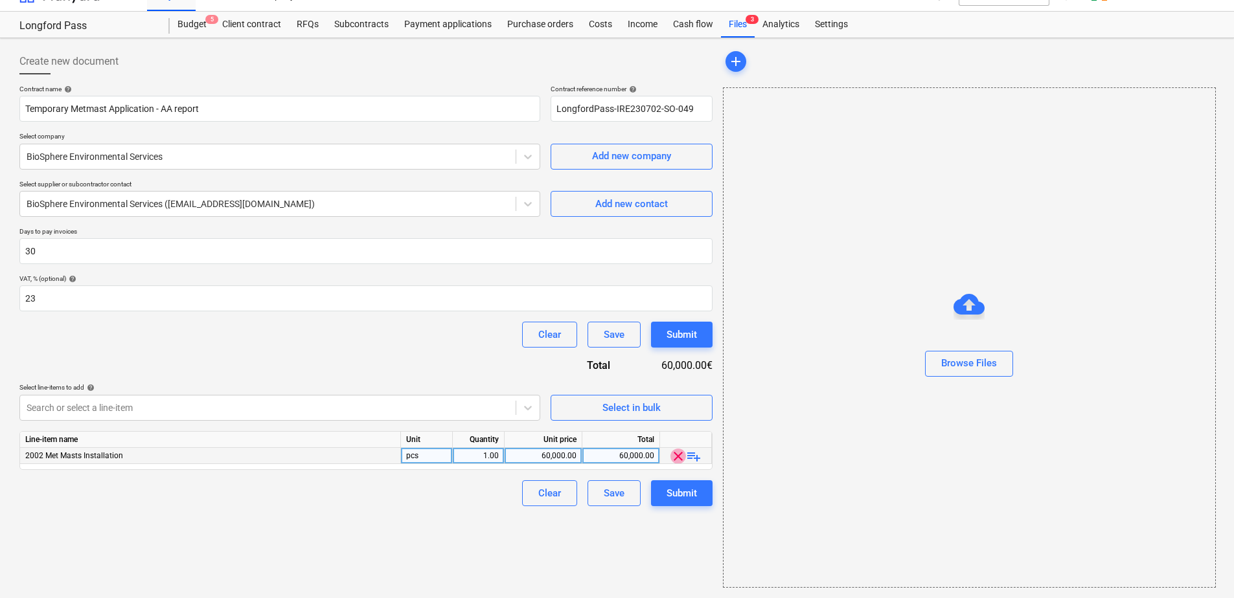
click at [679, 458] on span "clear" at bounding box center [678, 457] width 16 height 16
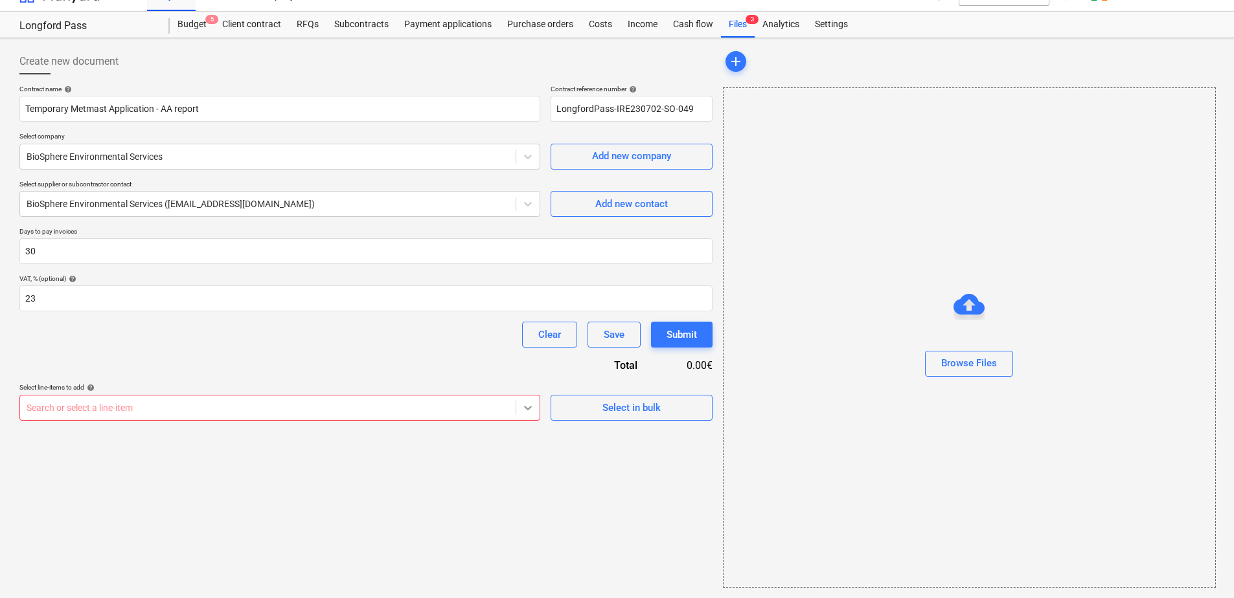
click at [523, 409] on icon at bounding box center [527, 408] width 13 height 13
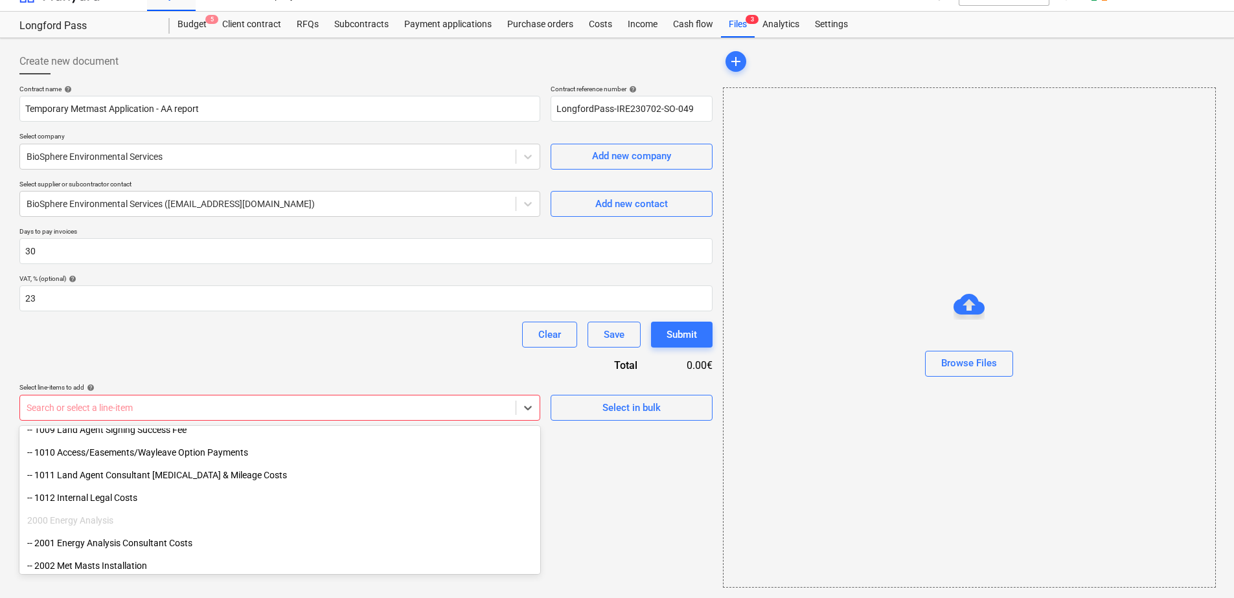
scroll to position [259, 0]
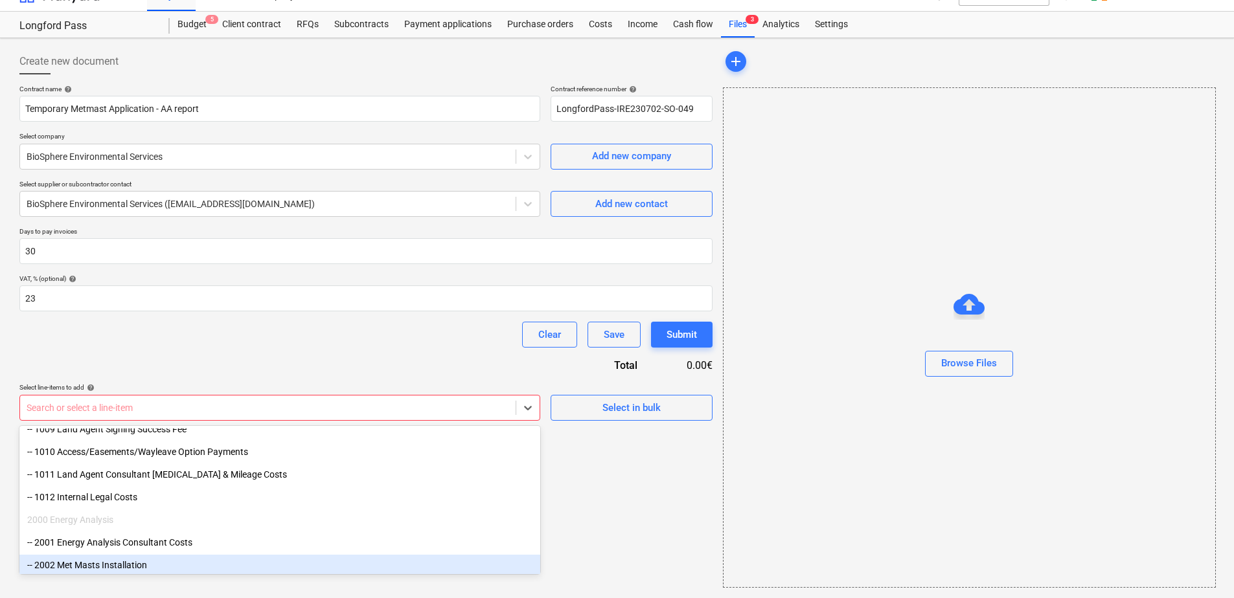
click at [242, 564] on div "-- 2002 Met Masts Installation" at bounding box center [279, 565] width 521 height 21
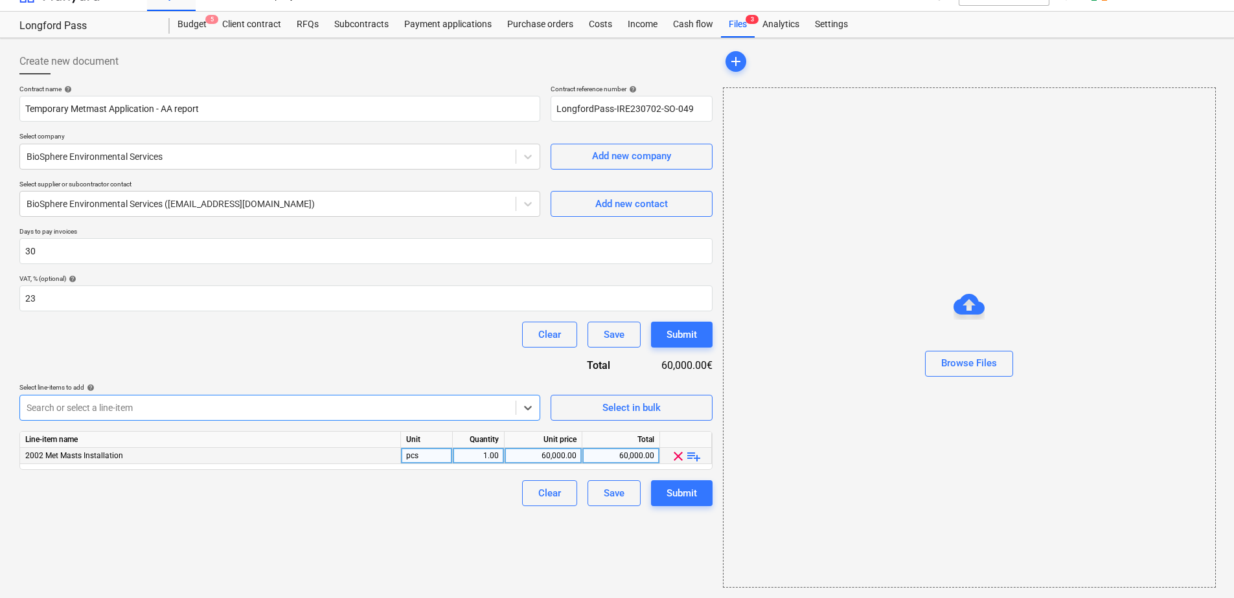
click at [550, 455] on div "60,000.00" at bounding box center [543, 456] width 67 height 16
click at [563, 457] on input "60000" at bounding box center [543, 456] width 77 height 16
drag, startPoint x: 541, startPoint y: 455, endPoint x: 585, endPoint y: 453, distance: 43.4
click at [0, 0] on div "2002 Met Masts Installation pcs 1.00 60000 60,000.00 clear playlist_add" at bounding box center [0, 0] width 0 height 0
type input "2100"
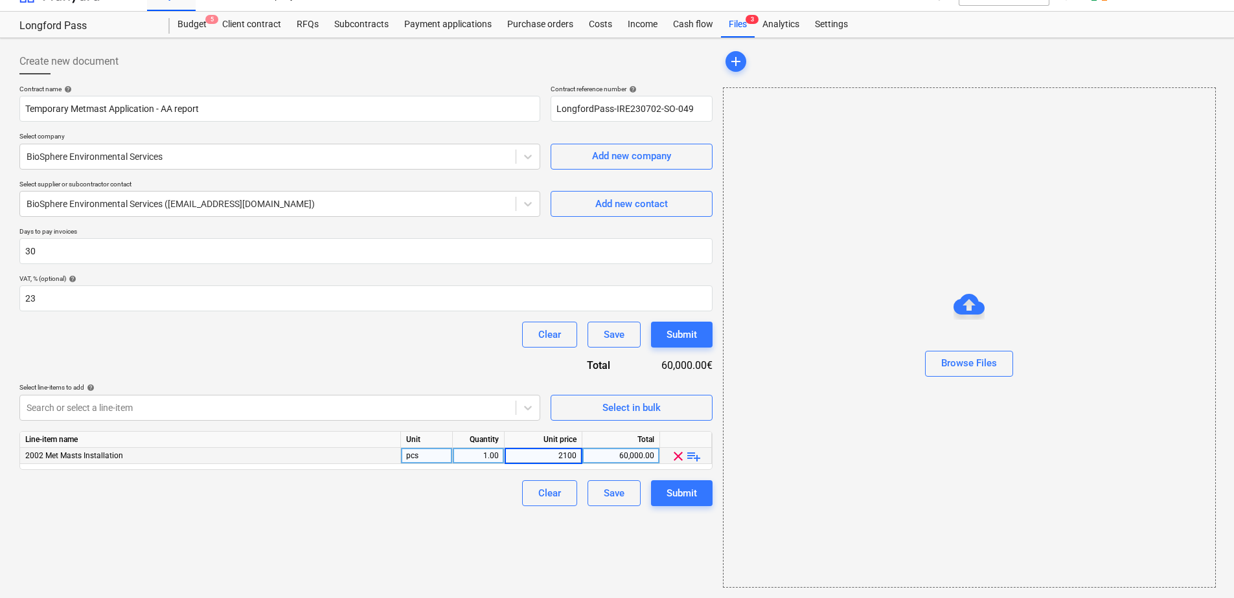
click at [615, 457] on div "60,000.00" at bounding box center [620, 456] width 67 height 16
click at [448, 529] on div "Create new document Contract name help Temporary Metmast Application - AA repor…" at bounding box center [365, 318] width 703 height 550
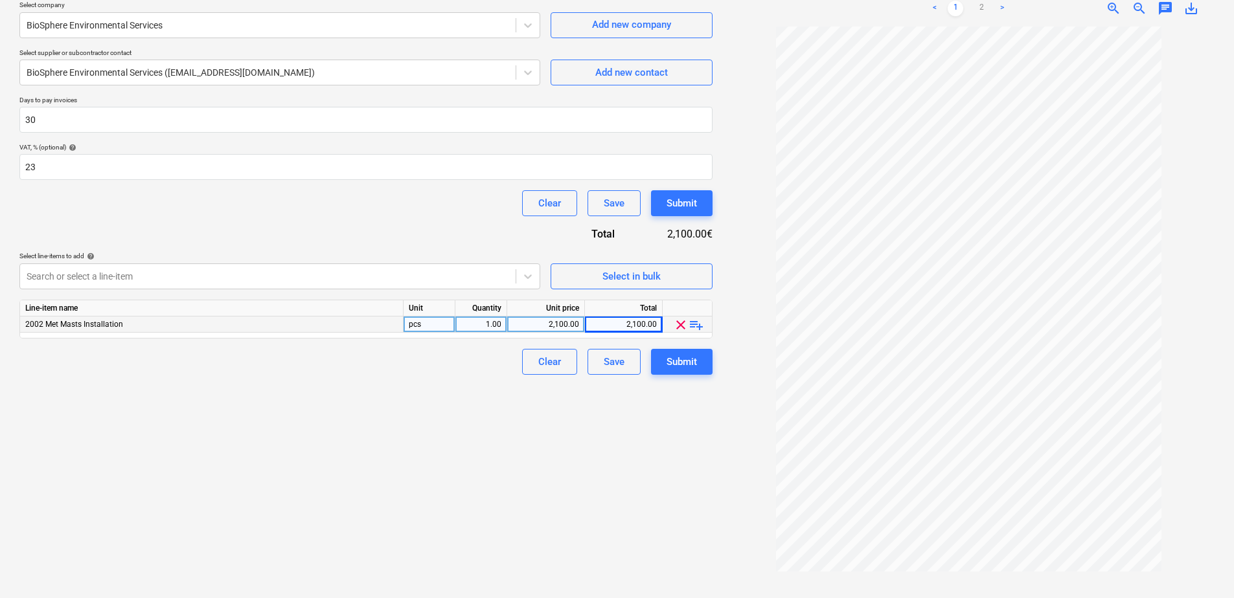
scroll to position [153, 0]
click at [1001, 5] on link ">" at bounding box center [1002, 8] width 16 height 16
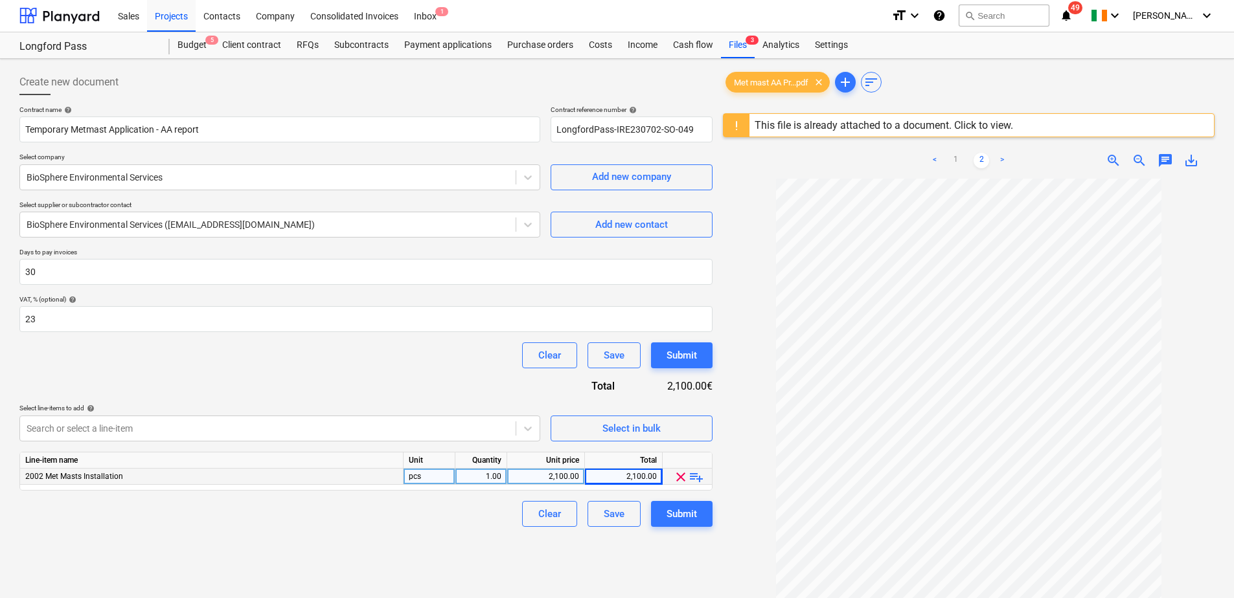
scroll to position [0, 0]
click at [935, 161] on link "<" at bounding box center [935, 161] width 16 height 16
click at [822, 81] on span "clear" at bounding box center [819, 83] width 16 height 16
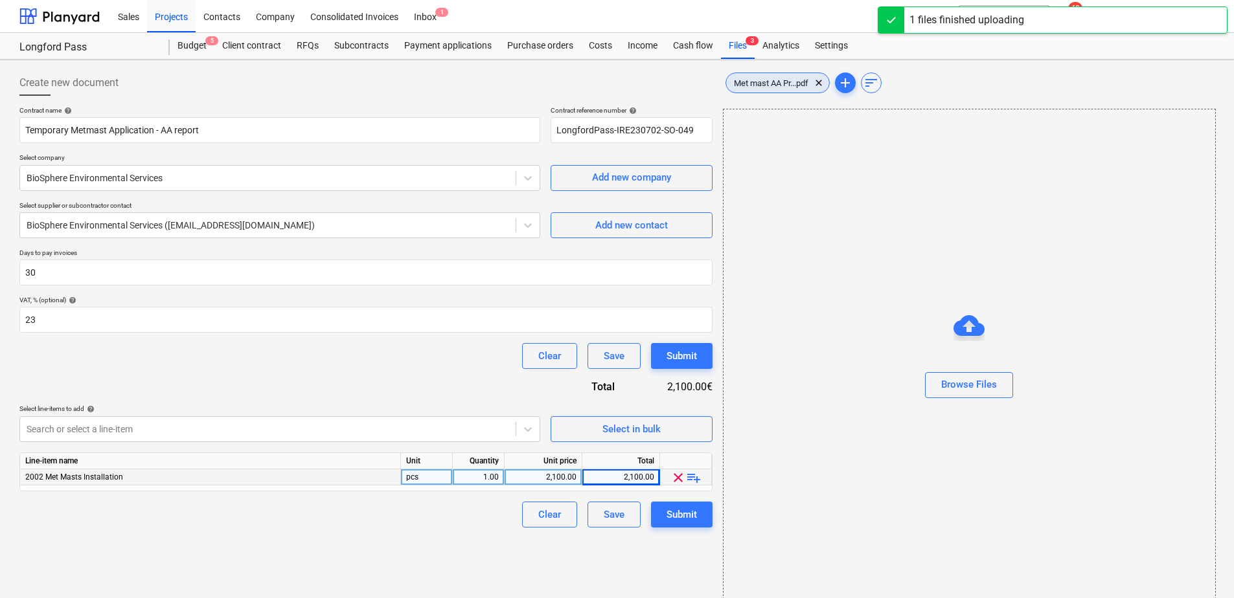
click at [791, 84] on span "Met mast AA Pr...pdf" at bounding box center [771, 83] width 90 height 10
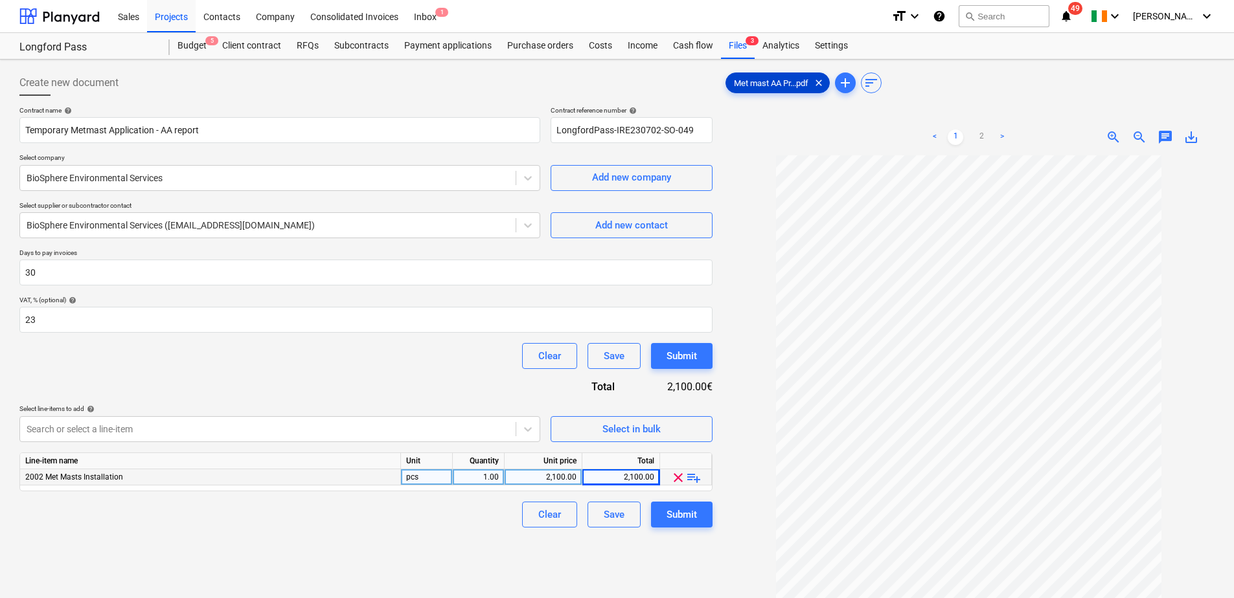
click at [823, 82] on span "clear" at bounding box center [819, 83] width 16 height 16
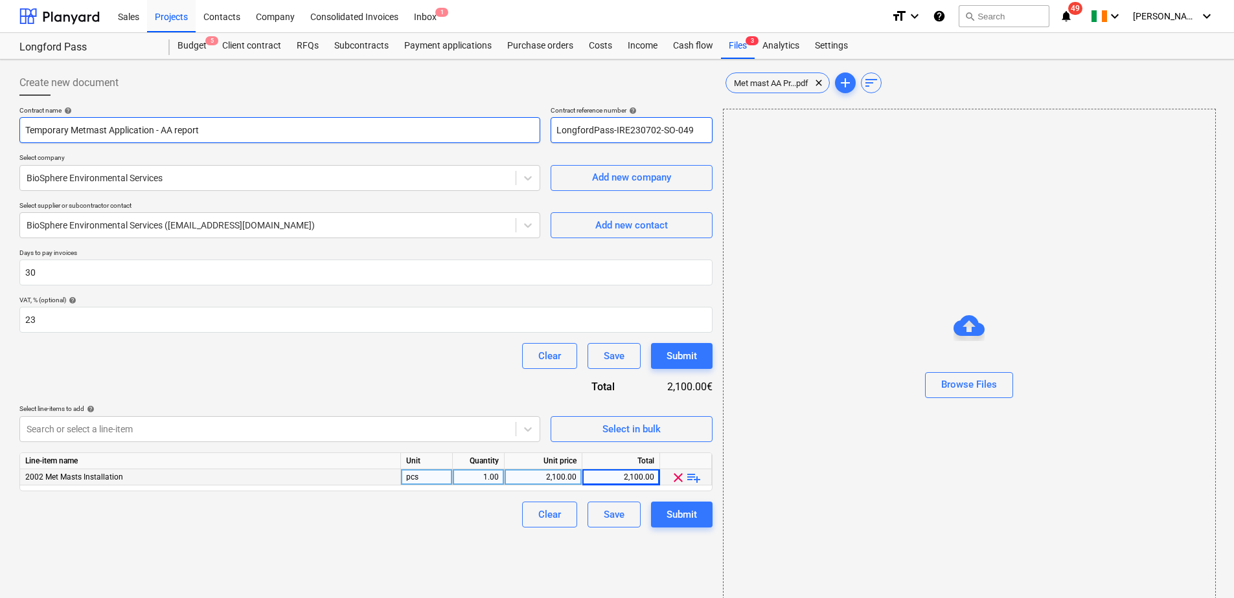
drag, startPoint x: 694, startPoint y: 130, endPoint x: 519, endPoint y: 128, distance: 174.9
click at [519, 128] on div "Contract name help Temporary Metmast Application - AA report Contract reference…" at bounding box center [365, 124] width 693 height 37
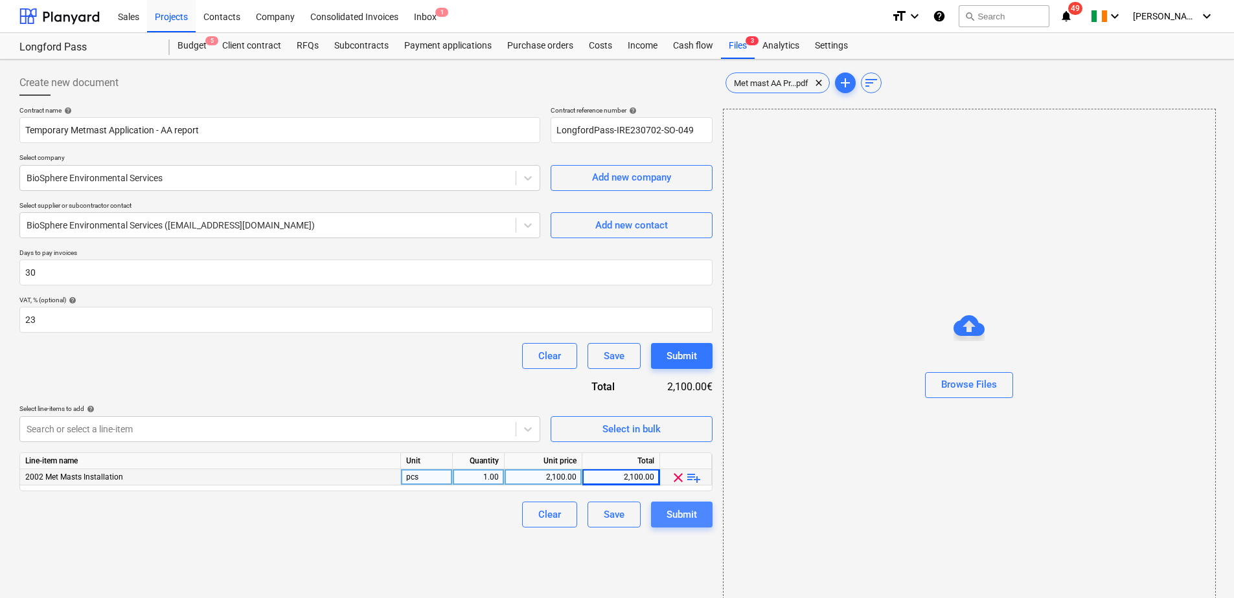
click at [678, 514] on div "Submit" at bounding box center [681, 514] width 30 height 17
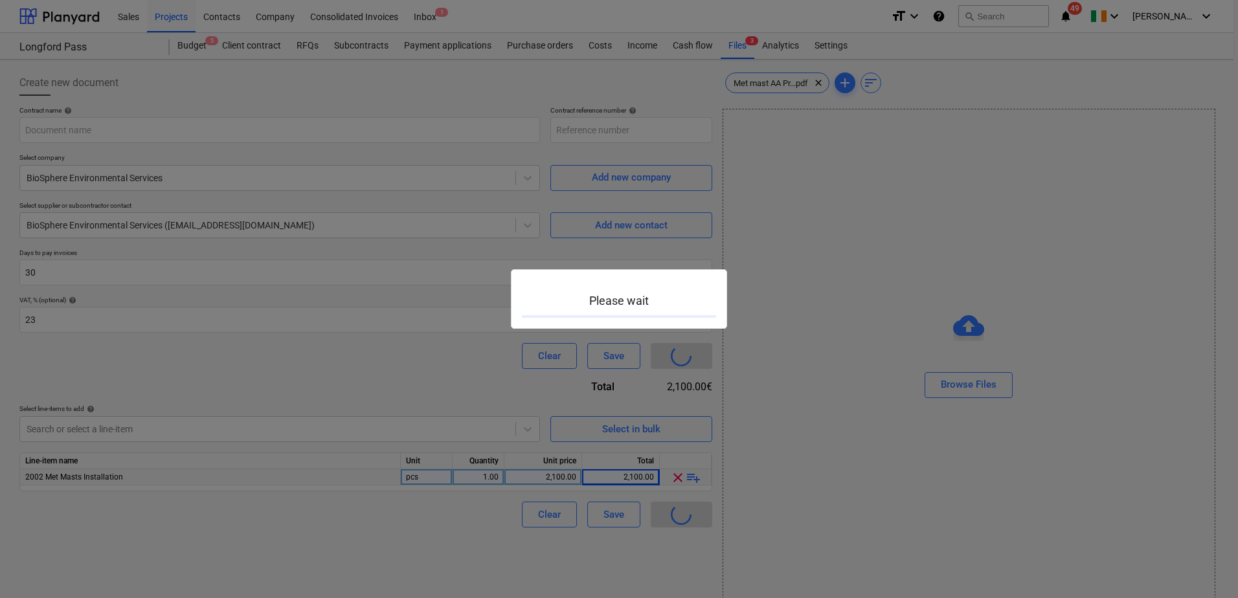
type input "LongfordPass-IRE230702-SO-049"
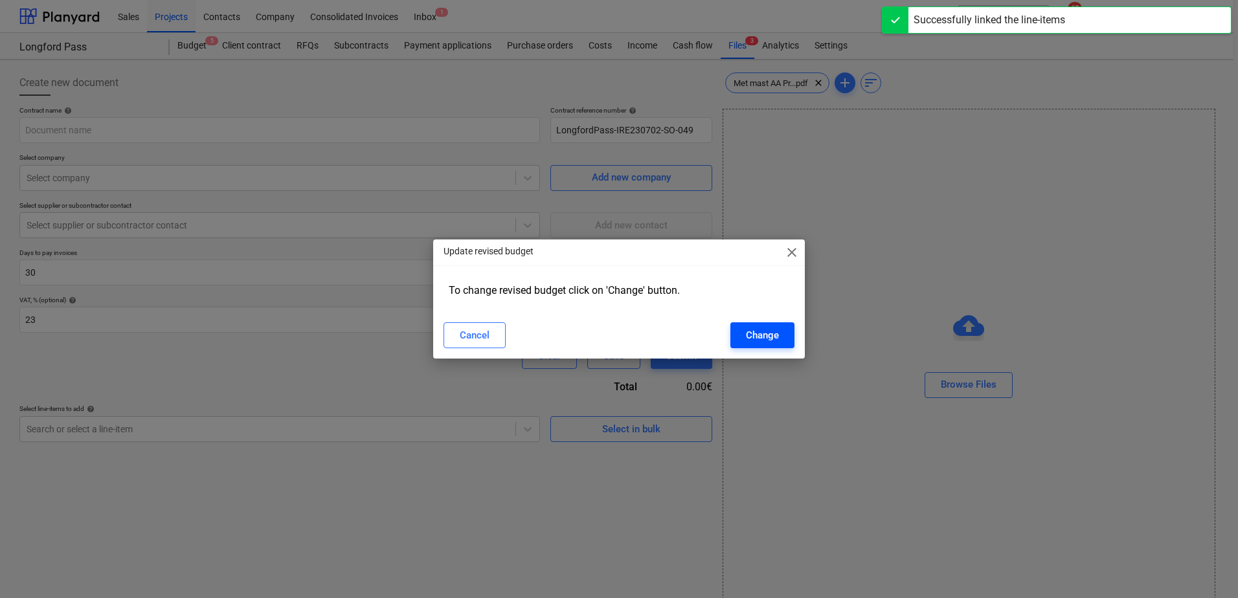
click at [767, 337] on div "Change" at bounding box center [762, 335] width 33 height 17
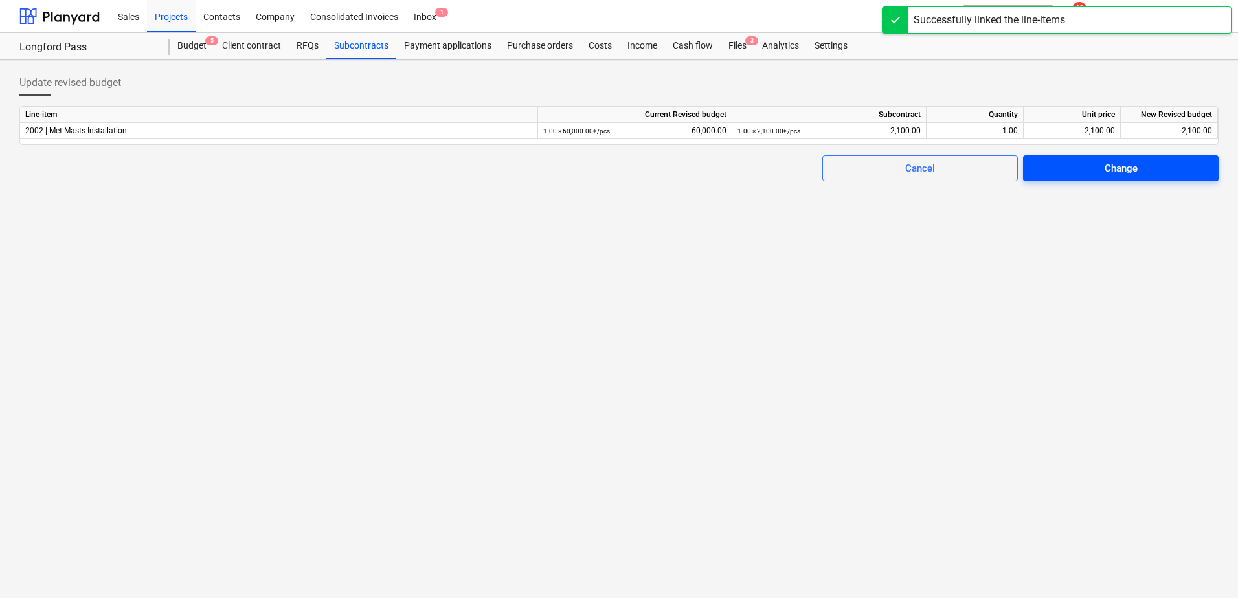
click at [1114, 172] on div "Change" at bounding box center [1121, 168] width 33 height 17
